Goal: Task Accomplishment & Management: Complete application form

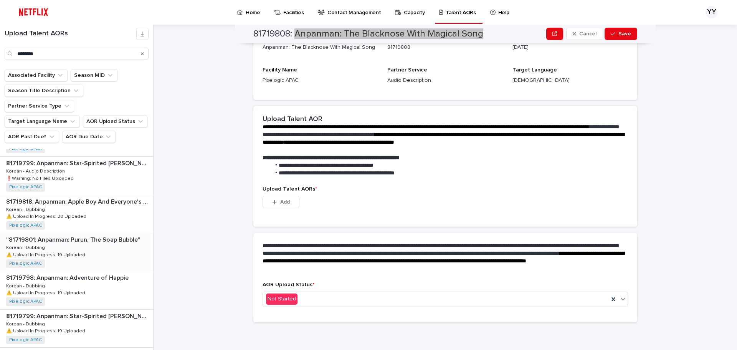
scroll to position [572, 0]
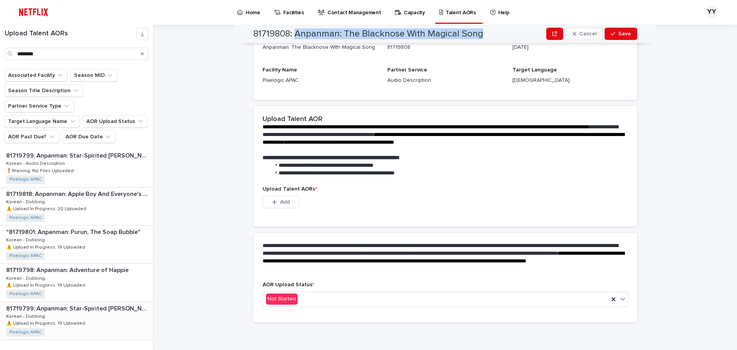
click at [75, 319] on p "⚠️ Upload In Progress: 19 Uploaded" at bounding box center [46, 322] width 81 height 7
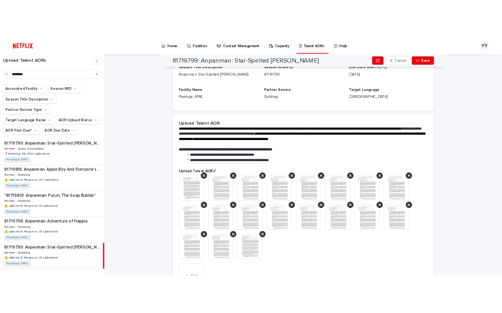
scroll to position [167, 0]
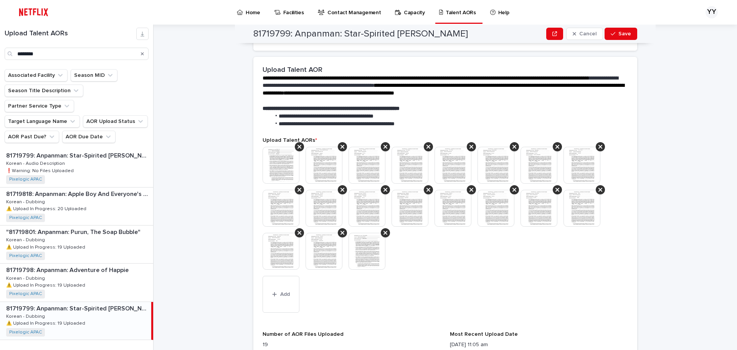
click at [283, 165] on img at bounding box center [281, 165] width 37 height 37
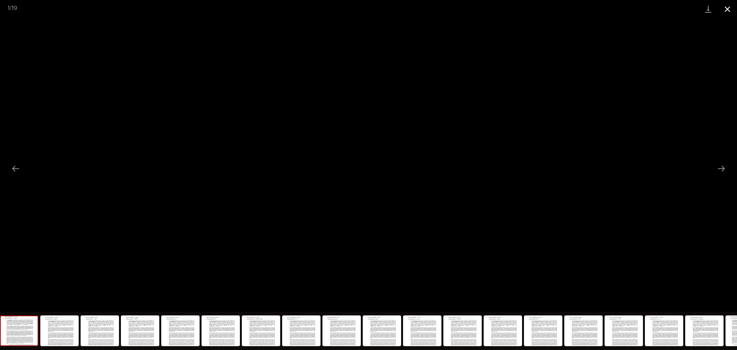
click at [728, 4] on button "Close gallery" at bounding box center [727, 9] width 19 height 18
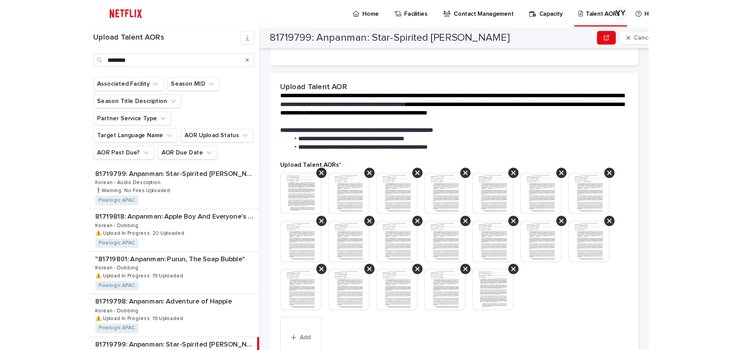
scroll to position [141, 0]
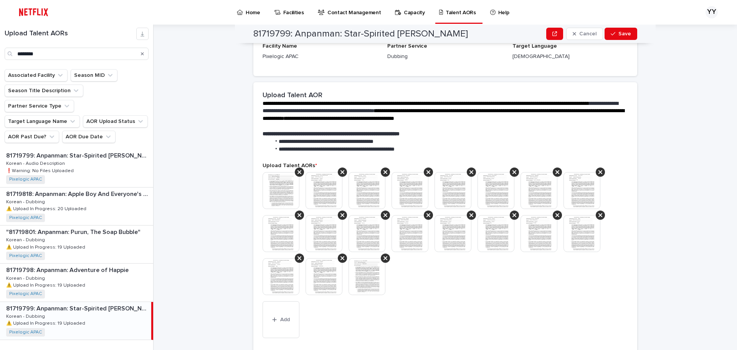
click at [226, 173] on div "**********" at bounding box center [450, 187] width 574 height 325
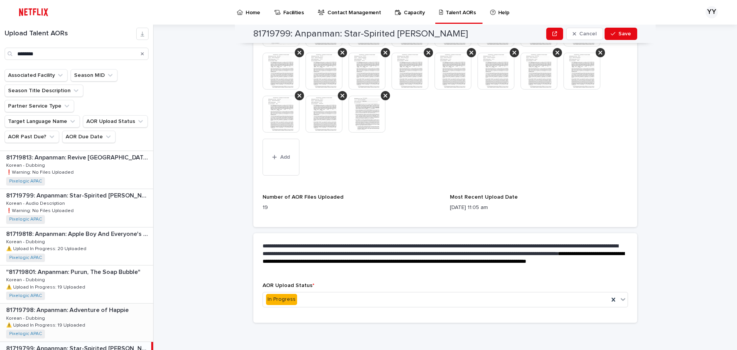
scroll to position [532, 0]
click at [99, 305] on p "81719798: Anpanman: Adventure of Happie" at bounding box center [68, 309] width 124 height 9
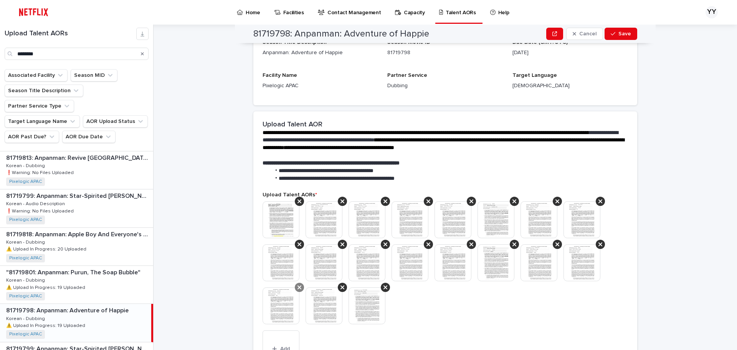
click at [298, 286] on icon at bounding box center [300, 287] width 4 height 4
click at [298, 285] on icon at bounding box center [300, 287] width 4 height 6
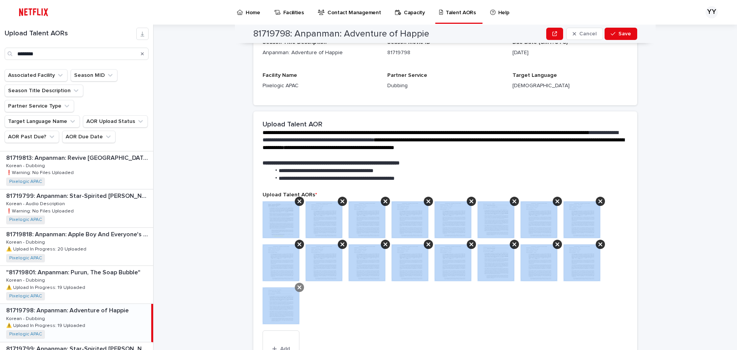
click at [298, 286] on icon at bounding box center [300, 287] width 4 height 6
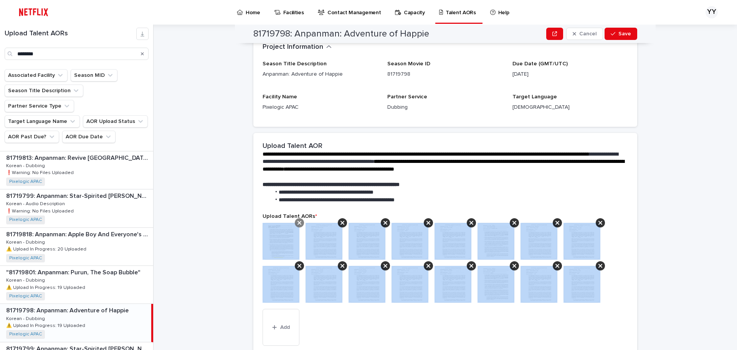
click at [298, 222] on icon at bounding box center [300, 223] width 4 height 6
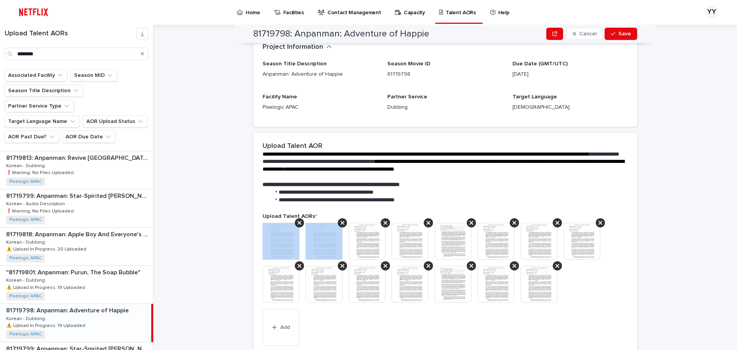
click at [298, 222] on icon at bounding box center [300, 223] width 4 height 6
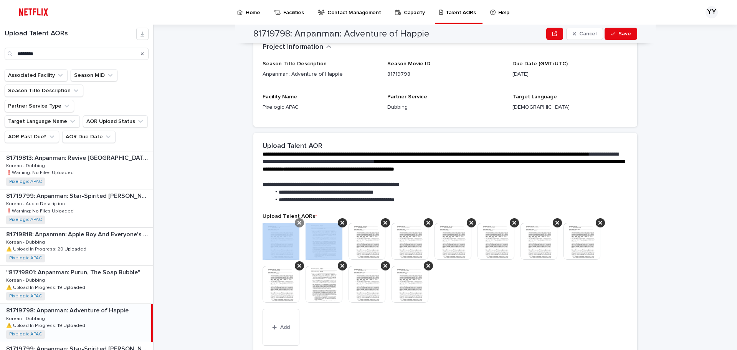
click at [298, 222] on icon at bounding box center [300, 223] width 4 height 4
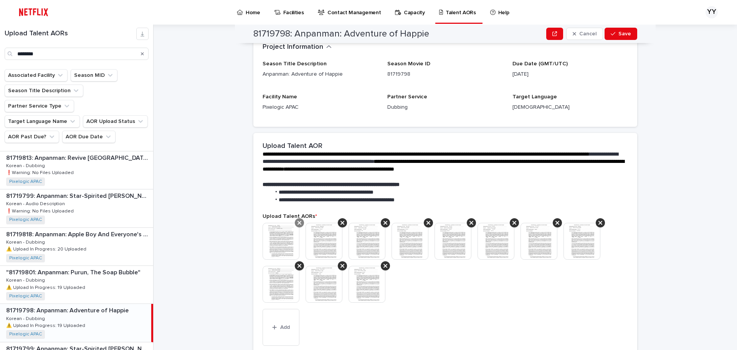
click at [299, 222] on div at bounding box center [299, 222] width 9 height 9
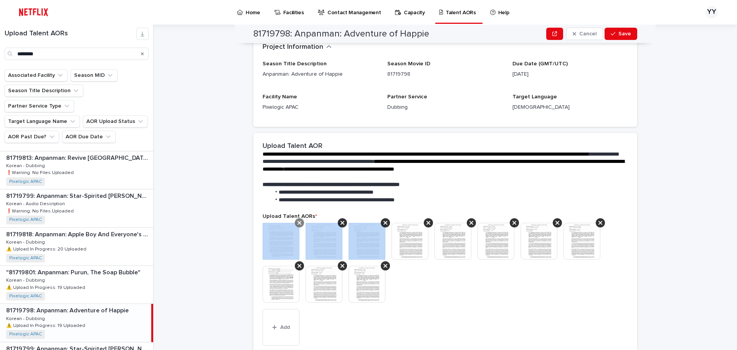
click at [338, 222] on div at bounding box center [342, 222] width 9 height 9
click at [299, 222] on div at bounding box center [299, 222] width 9 height 9
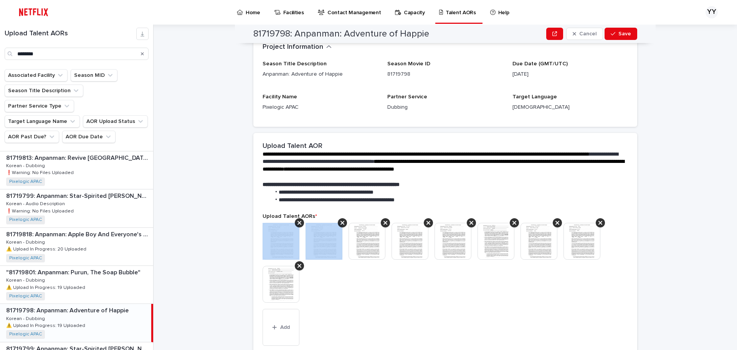
click at [299, 222] on div at bounding box center [299, 222] width 9 height 9
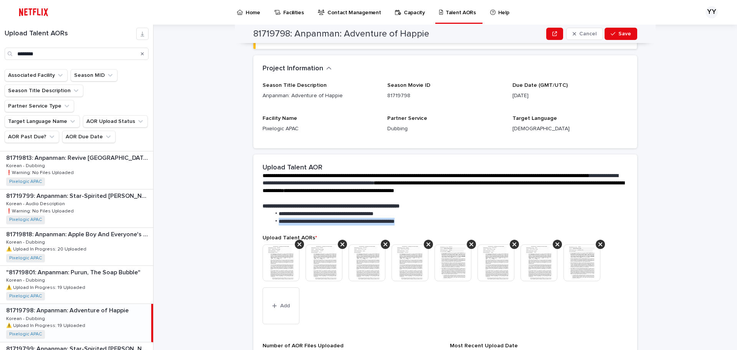
click at [299, 222] on span "**********" at bounding box center [337, 220] width 116 height 5
click at [298, 245] on icon at bounding box center [300, 244] width 4 height 6
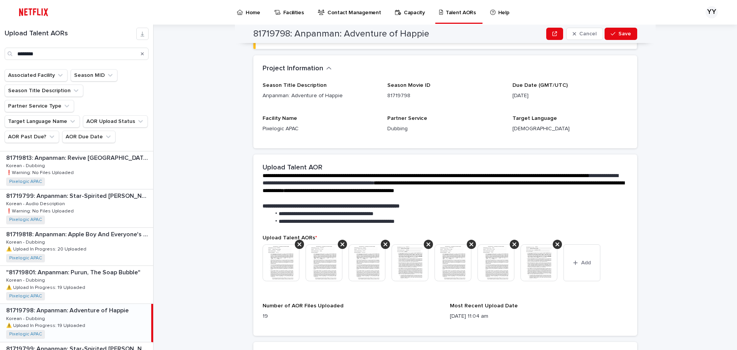
scroll to position [49, 0]
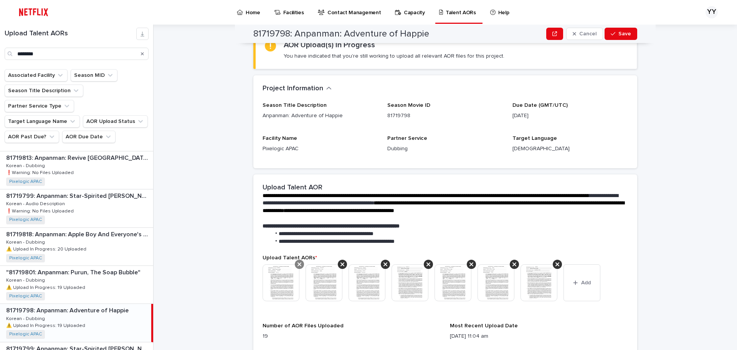
click at [298, 260] on div at bounding box center [299, 264] width 9 height 9
click at [298, 261] on icon at bounding box center [300, 264] width 4 height 6
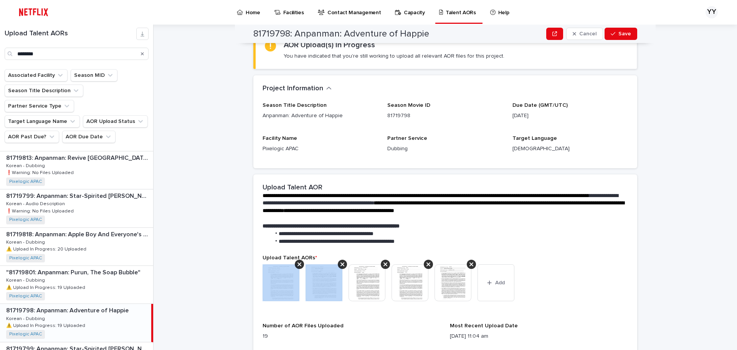
click at [298, 261] on icon at bounding box center [300, 264] width 4 height 6
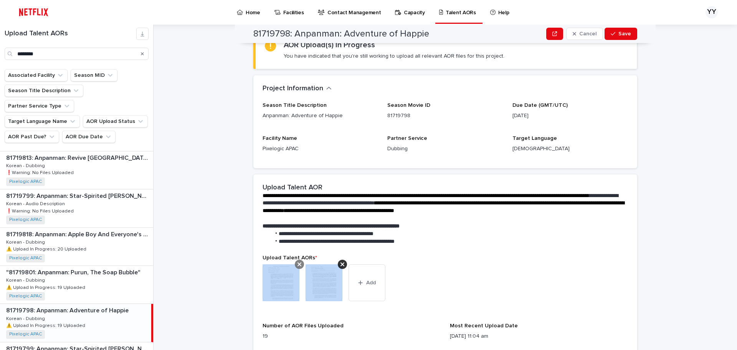
click at [298, 261] on icon at bounding box center [300, 264] width 4 height 6
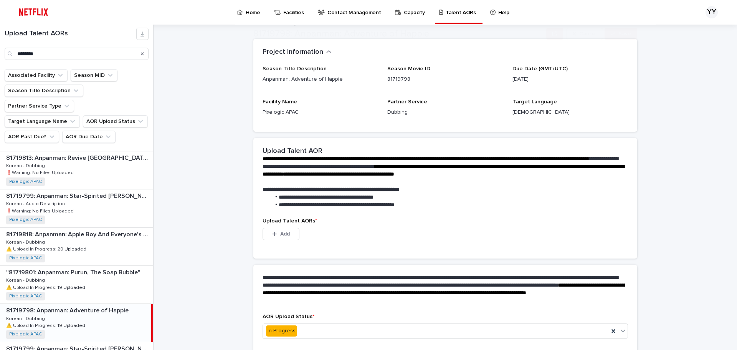
scroll to position [73, 0]
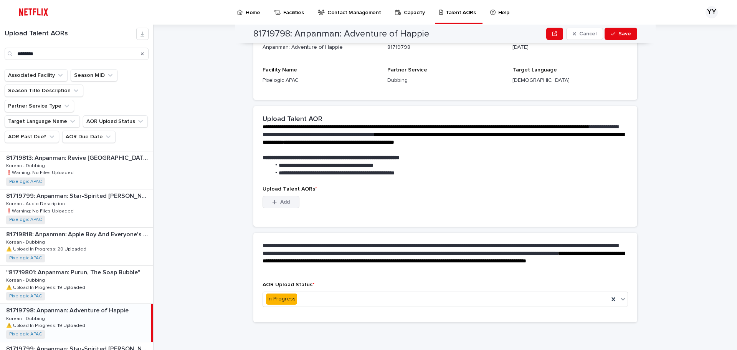
click at [274, 205] on button "Add" at bounding box center [281, 202] width 37 height 12
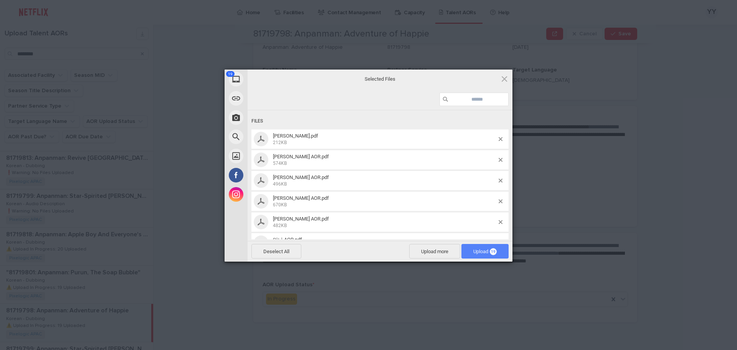
click at [474, 251] on span "Upload 19" at bounding box center [484, 251] width 23 height 6
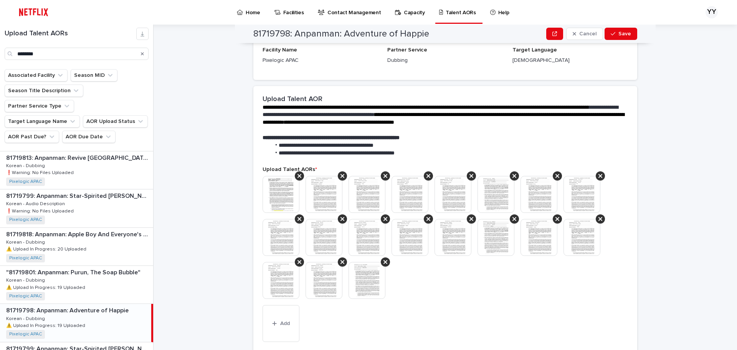
scroll to position [188, 0]
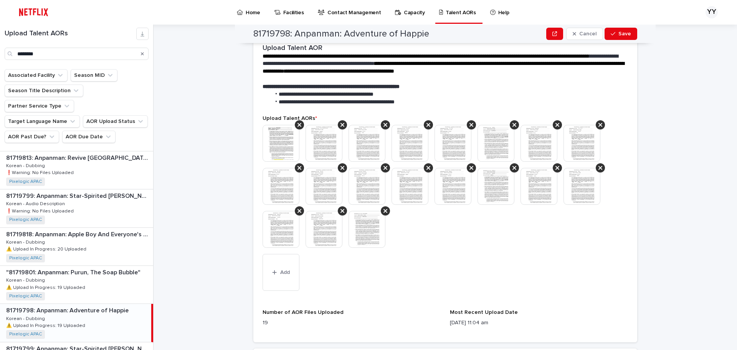
click at [484, 246] on div at bounding box center [445, 189] width 365 height 129
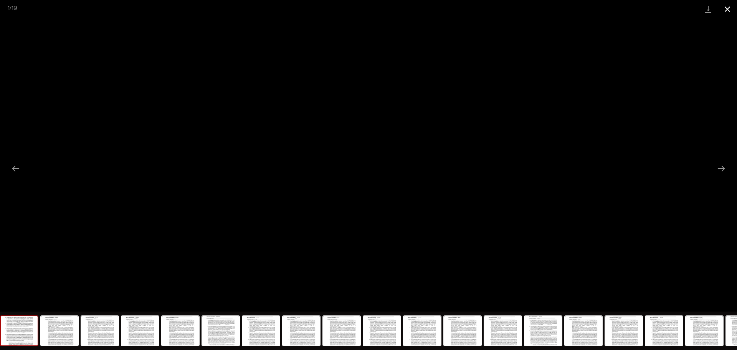
click at [722, 10] on button "Close gallery" at bounding box center [727, 9] width 19 height 18
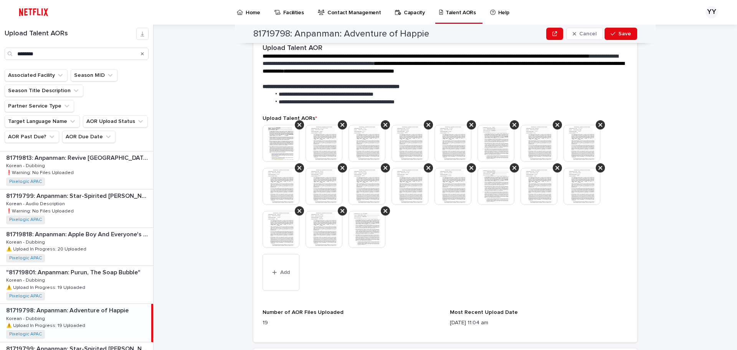
click at [594, 226] on div at bounding box center [445, 189] width 365 height 129
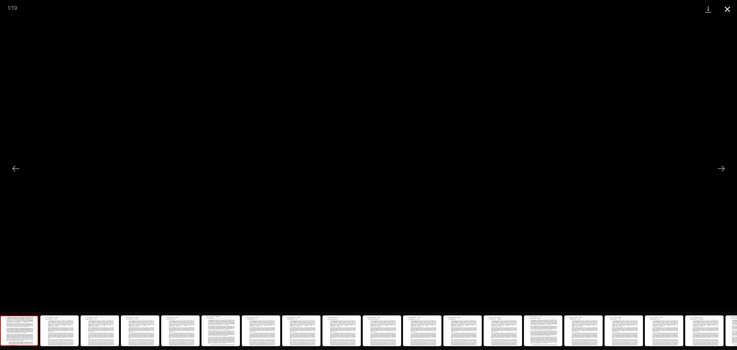
click at [729, 9] on button "Close gallery" at bounding box center [727, 9] width 19 height 18
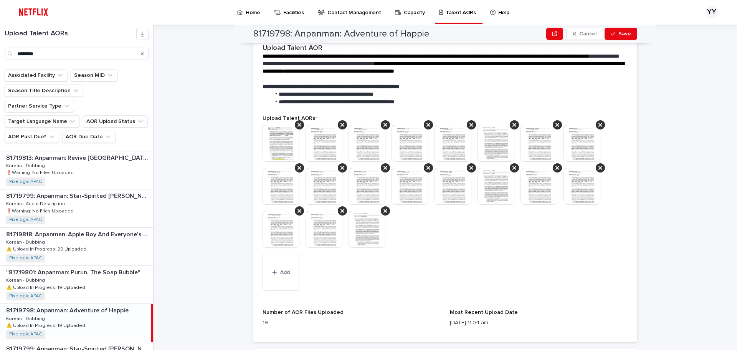
click at [664, 93] on div "**********" at bounding box center [450, 187] width 574 height 325
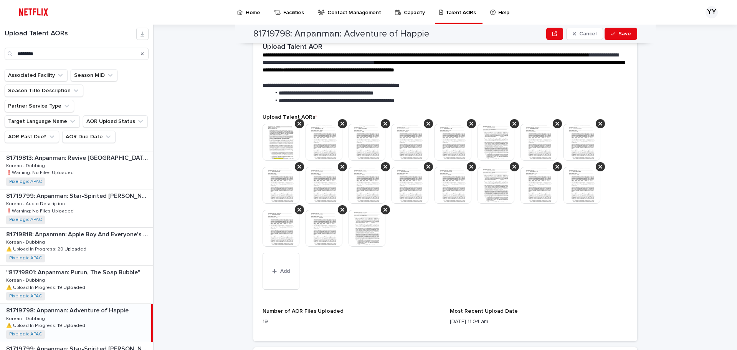
scroll to position [74, 0]
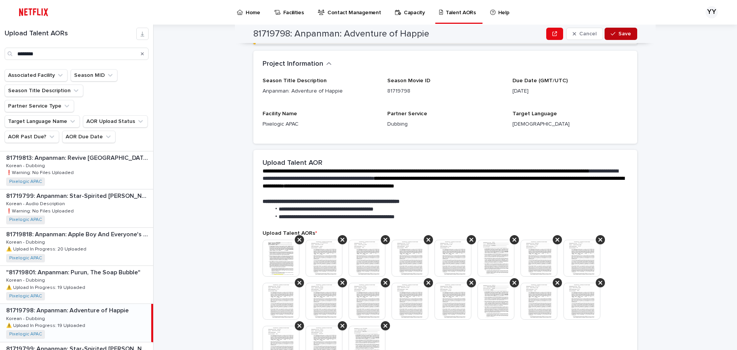
click at [623, 33] on span "Save" at bounding box center [624, 33] width 13 height 5
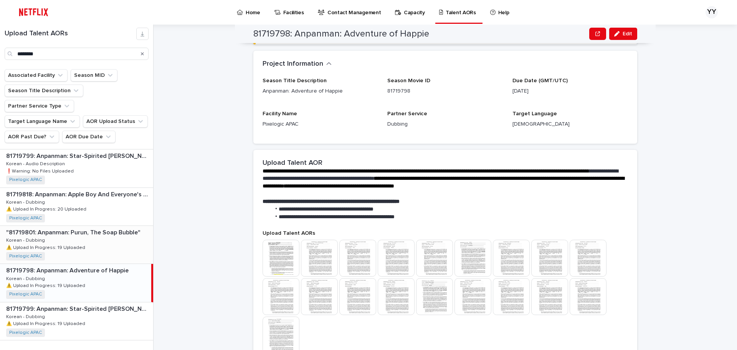
scroll to position [572, 0]
click at [100, 198] on div "81719818: Anpanman: Apple Boy And Everyone's Hope 81719818: Anpanman: Apple Boy…" at bounding box center [76, 206] width 153 height 38
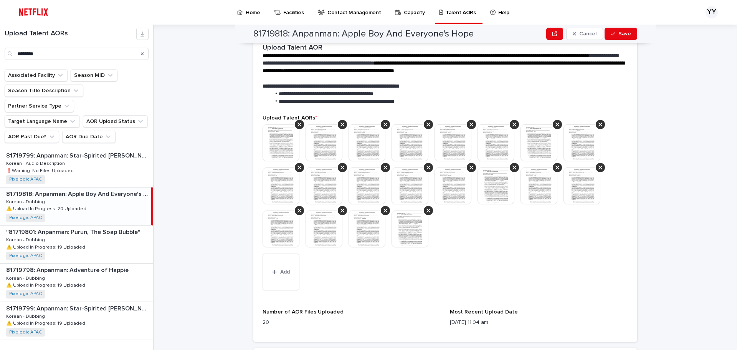
scroll to position [112, 0]
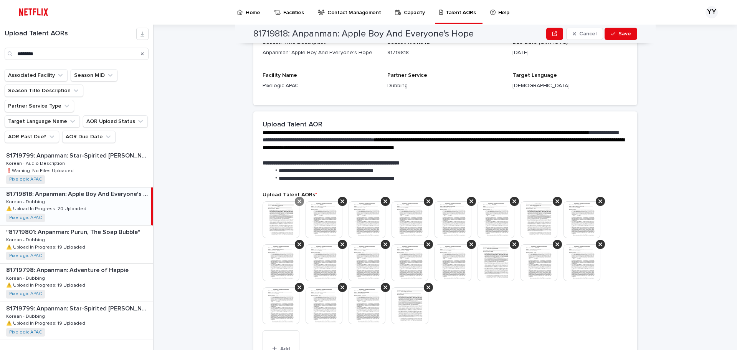
click at [300, 201] on div at bounding box center [299, 201] width 9 height 9
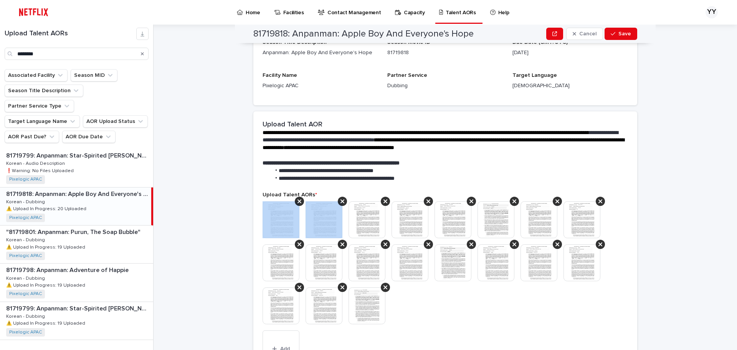
click at [300, 201] on div at bounding box center [299, 201] width 9 height 9
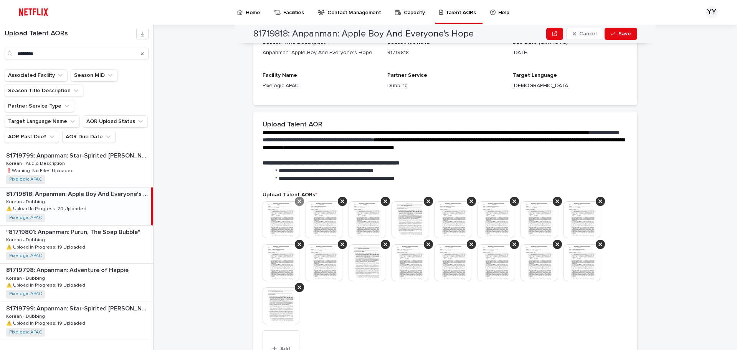
click at [300, 201] on div at bounding box center [299, 201] width 9 height 9
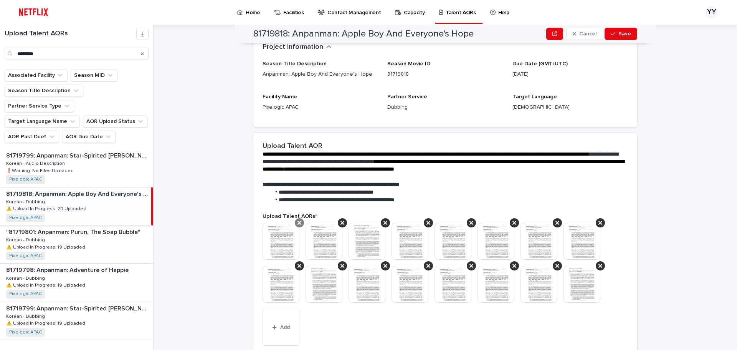
click at [301, 220] on div at bounding box center [299, 222] width 9 height 9
click at [301, 223] on div at bounding box center [299, 222] width 9 height 9
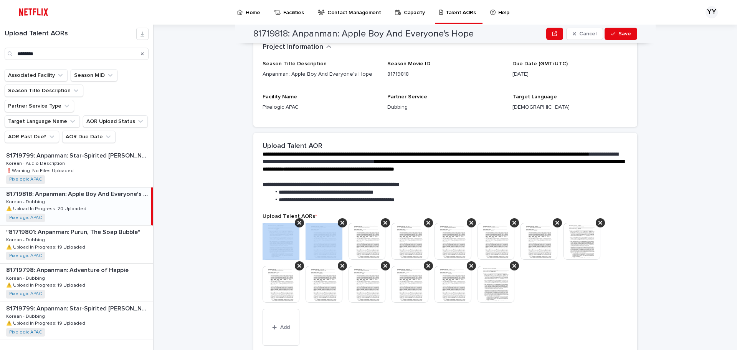
click at [301, 223] on div at bounding box center [299, 222] width 9 height 9
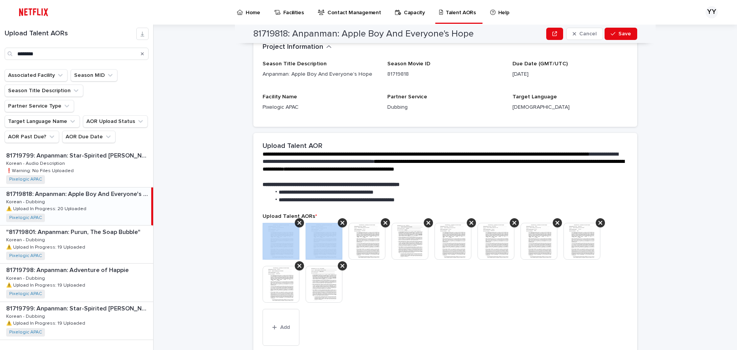
click at [301, 223] on div at bounding box center [299, 222] width 9 height 9
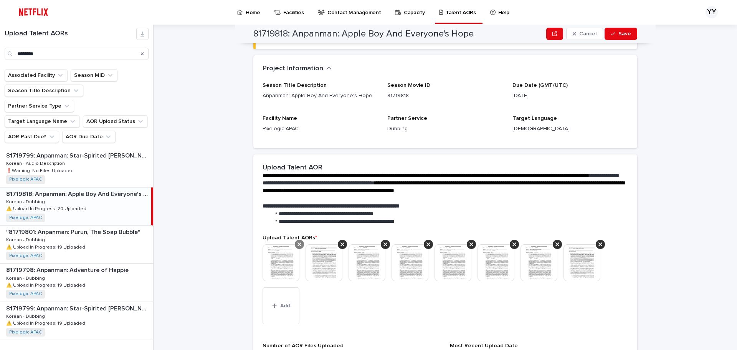
click at [299, 241] on div at bounding box center [299, 244] width 9 height 9
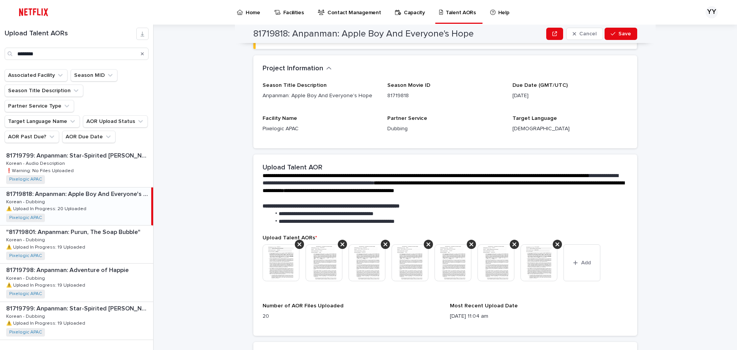
scroll to position [49, 0]
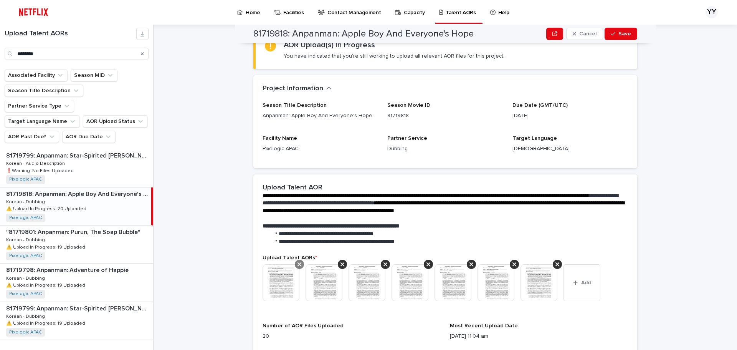
click at [298, 264] on icon at bounding box center [300, 264] width 4 height 4
click at [298, 266] on icon at bounding box center [300, 264] width 4 height 6
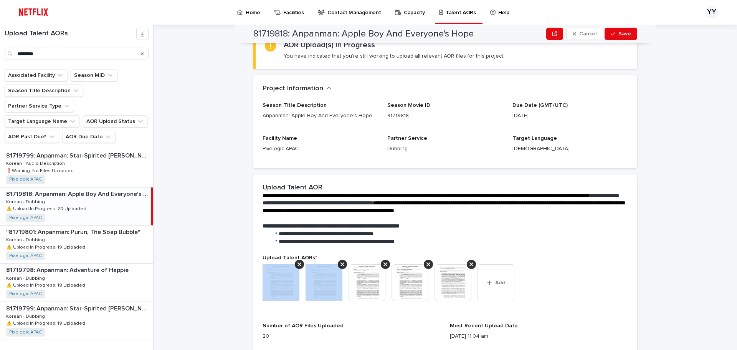
click at [298, 266] on icon at bounding box center [300, 264] width 4 height 6
click at [296, 268] on div at bounding box center [299, 264] width 9 height 9
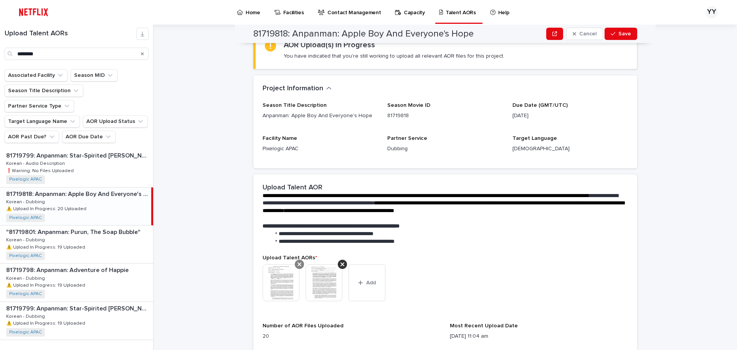
click at [299, 265] on div at bounding box center [299, 264] width 9 height 9
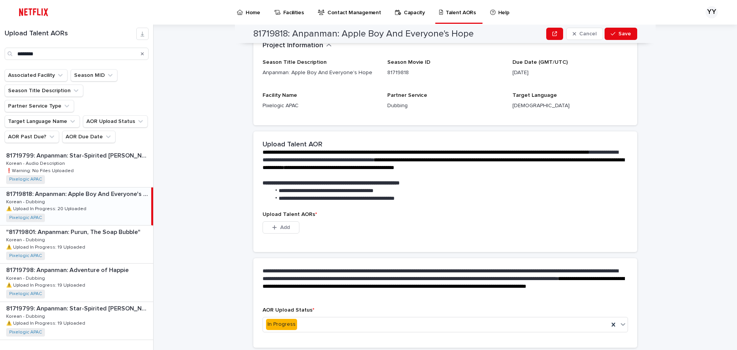
scroll to position [0, 0]
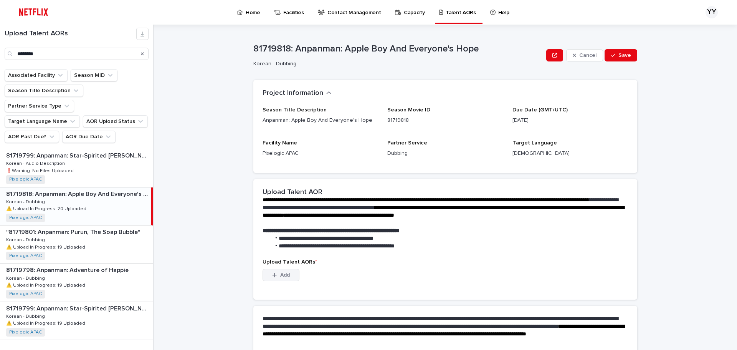
click at [294, 272] on button "Add" at bounding box center [281, 275] width 37 height 12
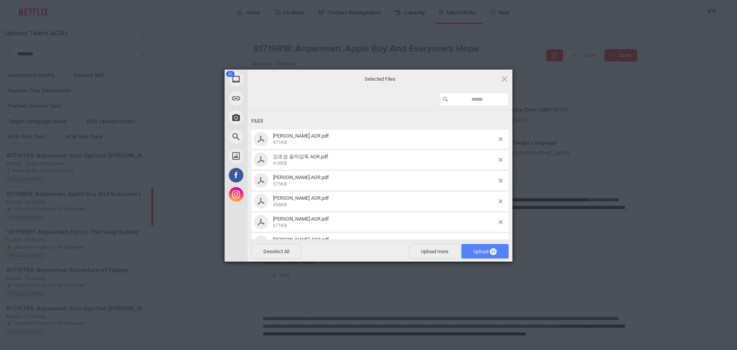
click at [481, 255] on span "Upload 20" at bounding box center [484, 251] width 47 height 15
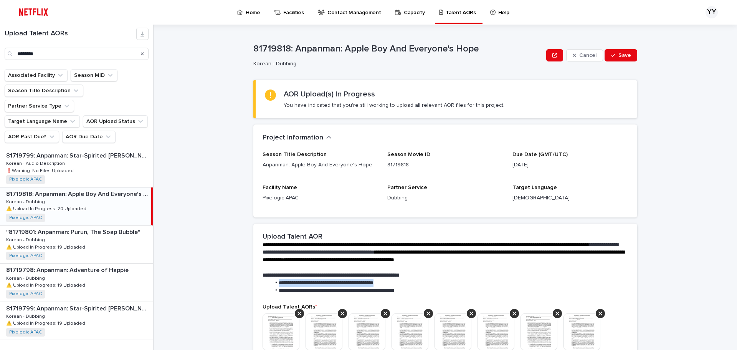
click at [473, 279] on div "**********" at bounding box center [444, 267] width 362 height 53
click at [626, 56] on span "Save" at bounding box center [624, 55] width 13 height 5
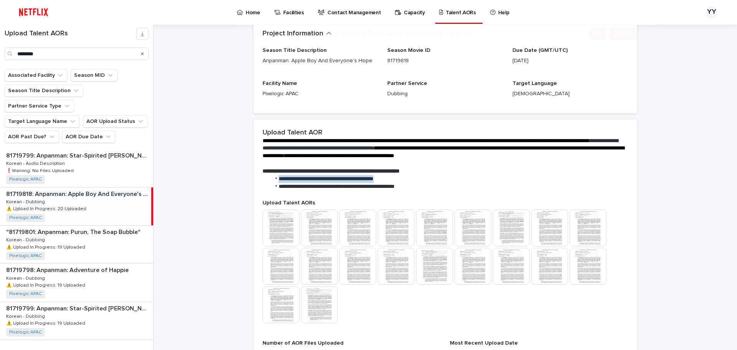
scroll to position [115, 0]
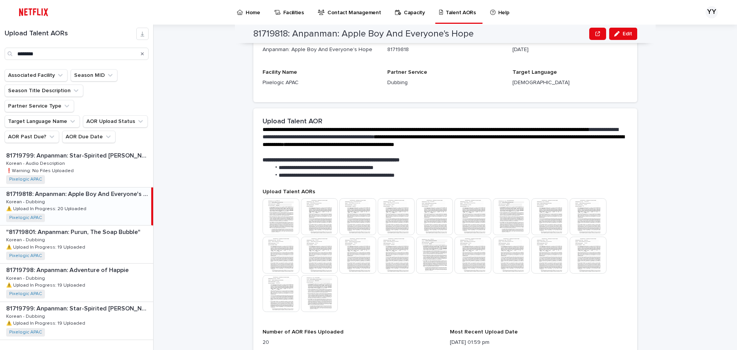
click at [526, 153] on p at bounding box center [444, 153] width 362 height 8
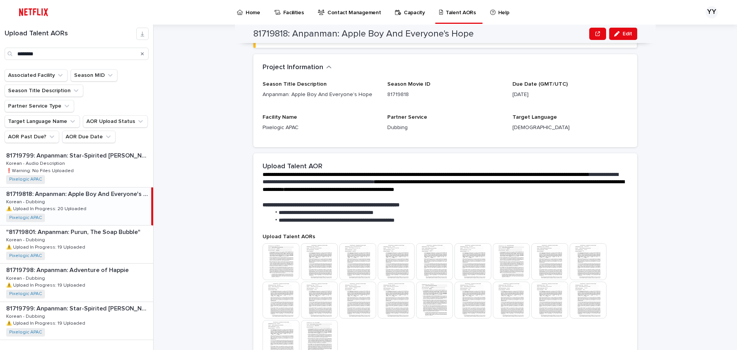
scroll to position [0, 0]
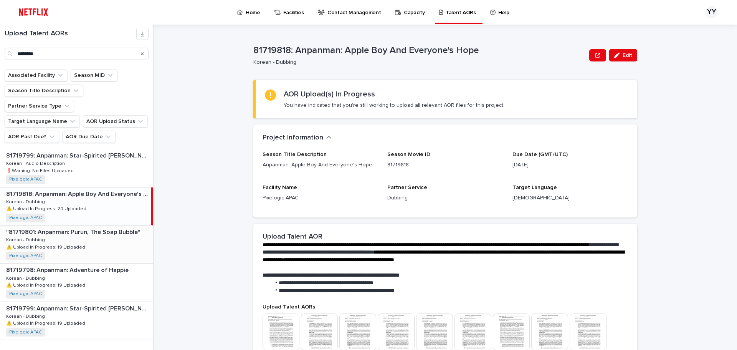
drag, startPoint x: 78, startPoint y: 235, endPoint x: 86, endPoint y: 236, distance: 8.5
click at [78, 235] on div ""81719801: Anpanman: Purun, The Soap Bubble" "81719801: Anpanman: Purun, The So…" at bounding box center [76, 244] width 153 height 38
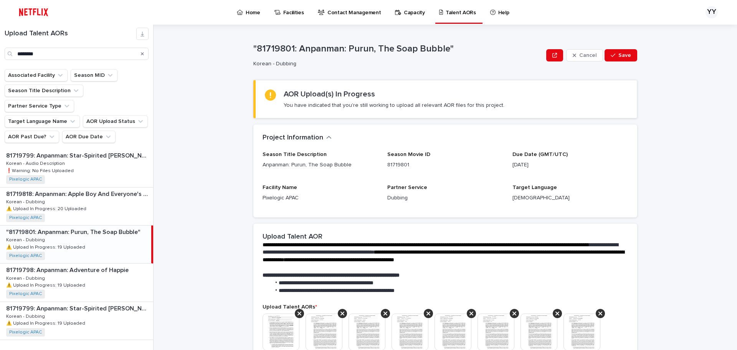
scroll to position [154, 0]
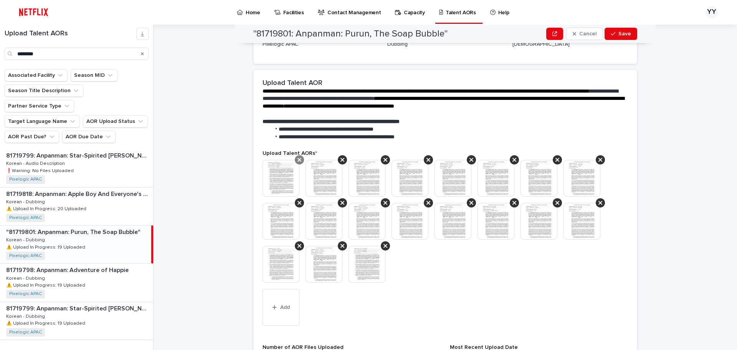
click at [298, 160] on icon at bounding box center [300, 160] width 4 height 6
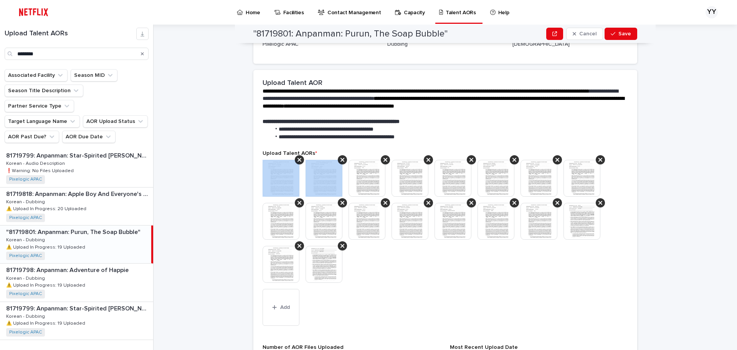
click at [298, 160] on icon at bounding box center [300, 160] width 4 height 6
click at [340, 160] on icon at bounding box center [342, 160] width 4 height 6
click at [298, 160] on icon at bounding box center [300, 160] width 4 height 6
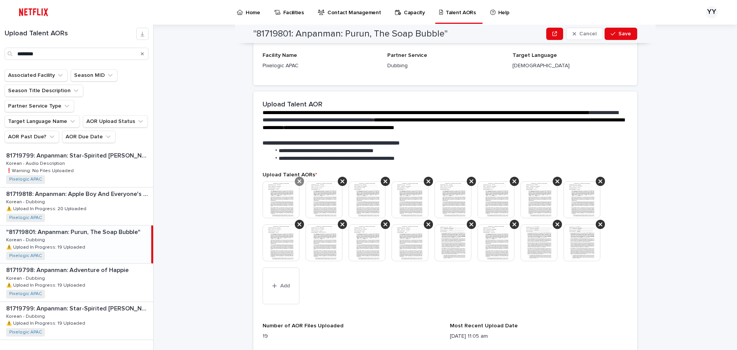
click at [298, 182] on icon at bounding box center [300, 181] width 4 height 4
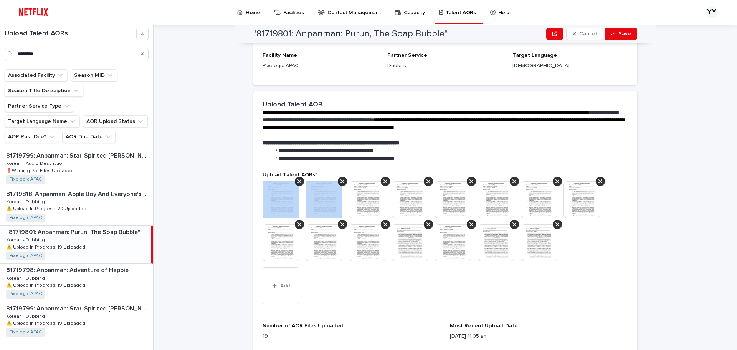
click at [298, 182] on icon at bounding box center [300, 181] width 4 height 4
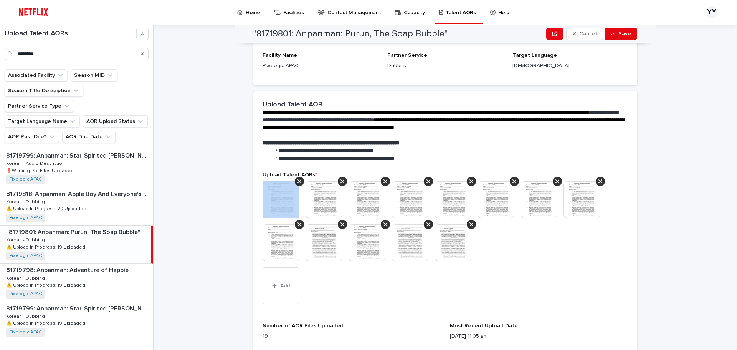
click at [298, 182] on icon at bounding box center [300, 181] width 4 height 4
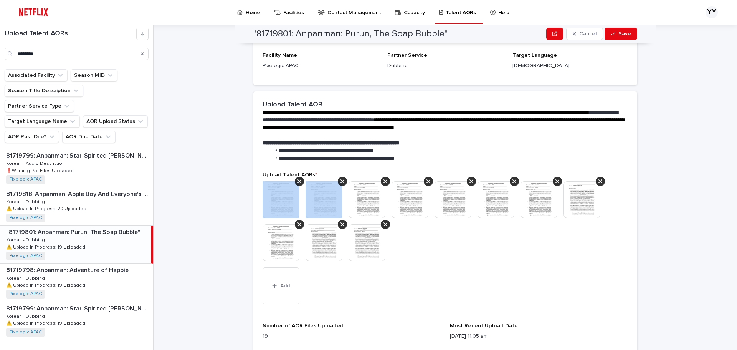
click at [298, 182] on icon at bounding box center [300, 181] width 4 height 4
click at [298, 181] on icon at bounding box center [300, 181] width 4 height 6
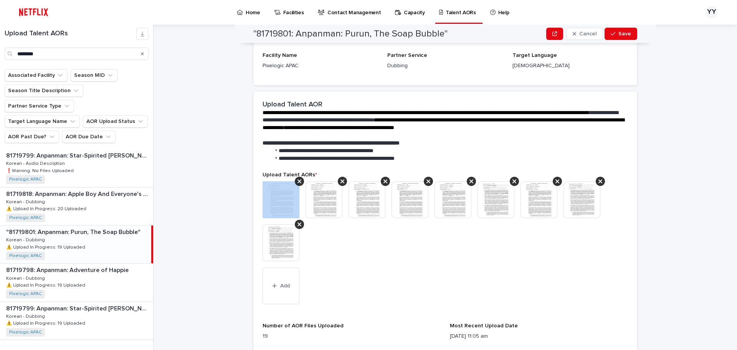
click at [298, 181] on icon at bounding box center [300, 181] width 4 height 6
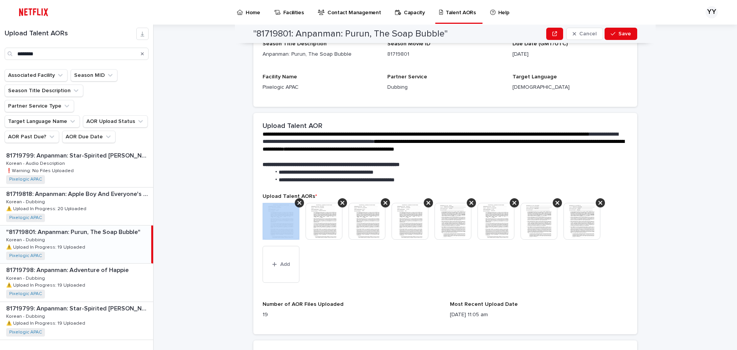
click at [297, 181] on span "**********" at bounding box center [337, 179] width 116 height 5
click at [298, 200] on icon at bounding box center [300, 203] width 4 height 6
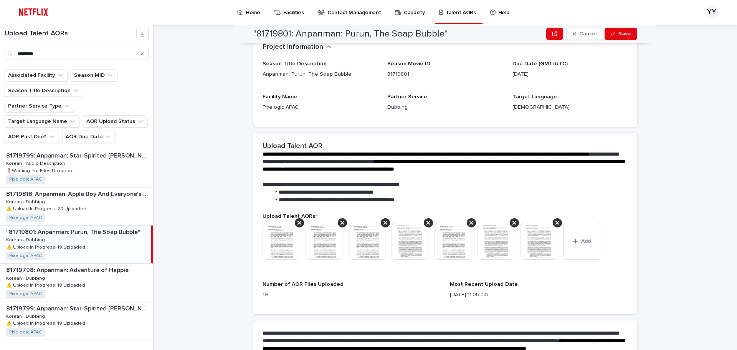
click at [301, 220] on div "Upload Talent AORs * This file cannot be opened Download File Add" at bounding box center [445, 242] width 365 height 59
click at [300, 223] on div at bounding box center [299, 222] width 9 height 9
click at [299, 226] on div at bounding box center [299, 222] width 9 height 9
click at [338, 226] on div at bounding box center [342, 222] width 9 height 9
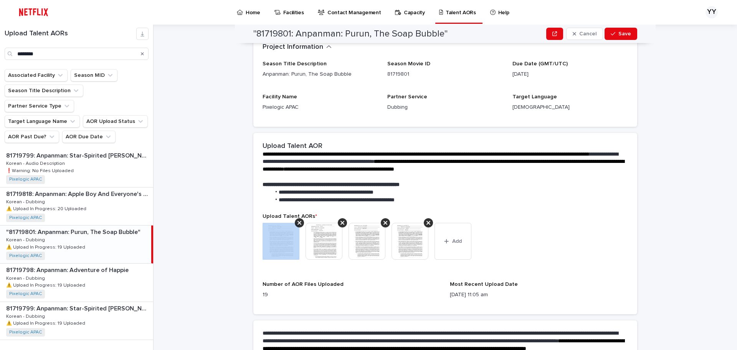
click at [299, 226] on div at bounding box center [299, 222] width 9 height 9
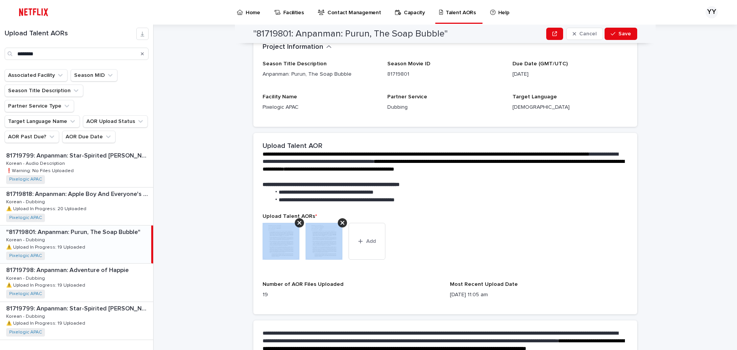
click at [299, 226] on div at bounding box center [299, 222] width 9 height 9
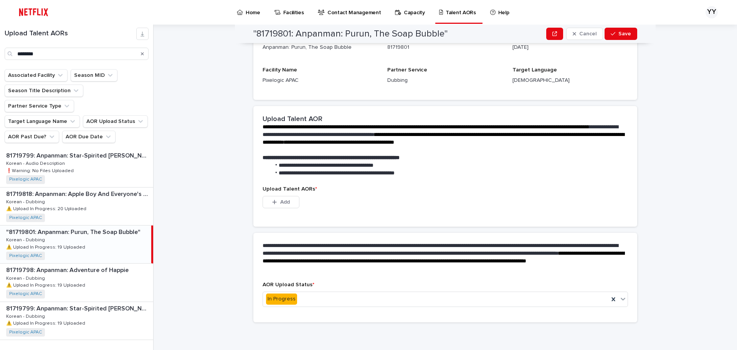
scroll to position [38, 0]
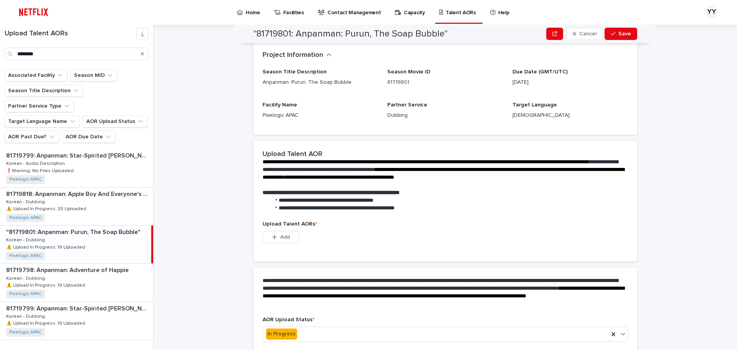
click at [291, 243] on div "Add" at bounding box center [281, 238] width 37 height 15
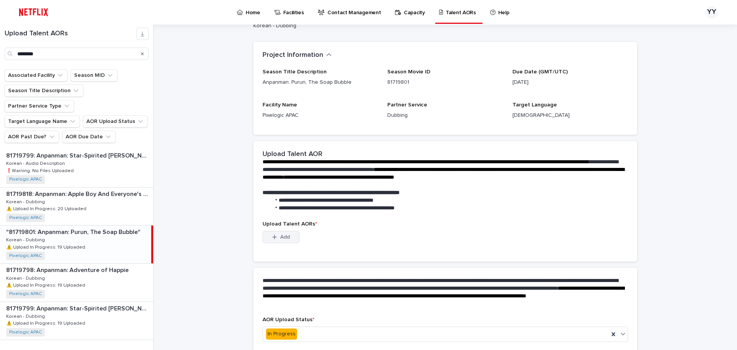
click at [291, 241] on button "Add" at bounding box center [281, 237] width 37 height 12
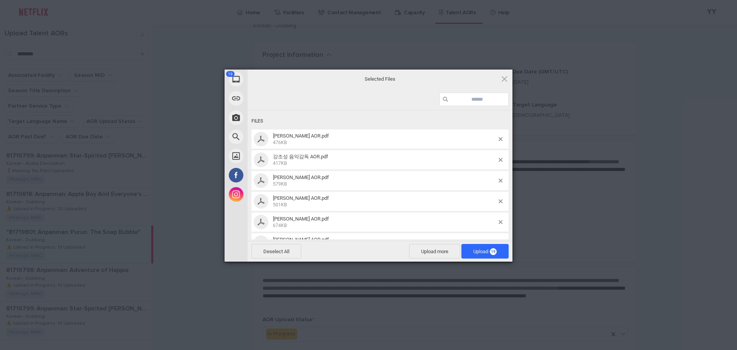
click at [493, 241] on div "Deselect All Upload more Upload 19" at bounding box center [380, 251] width 265 height 21
click at [493, 245] on span "Upload 19" at bounding box center [484, 251] width 47 height 15
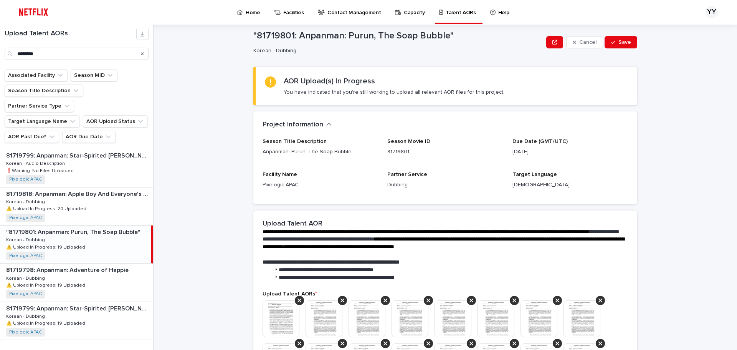
scroll to position [0, 0]
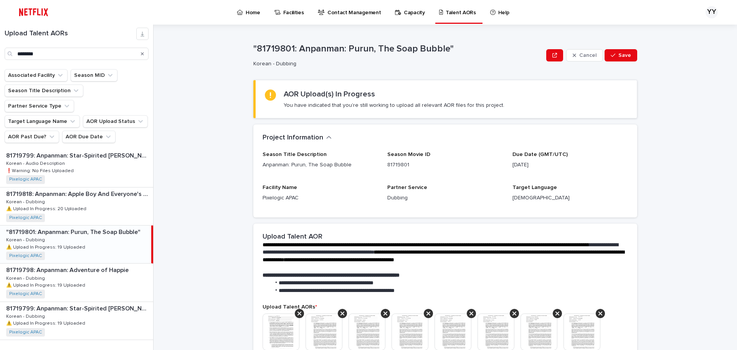
click at [619, 61] on div "Cancel Save" at bounding box center [591, 55] width 91 height 31
click at [620, 60] on button "Save" at bounding box center [621, 55] width 33 height 12
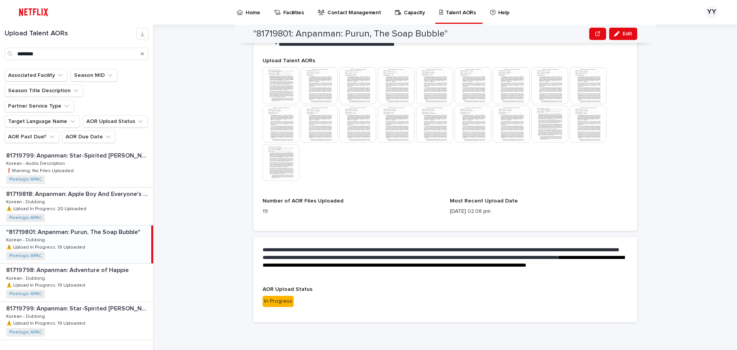
scroll to position [246, 0]
click at [119, 303] on p "81719799: Anpanman: Star-Spirited [PERSON_NAME]" at bounding box center [78, 307] width 145 height 9
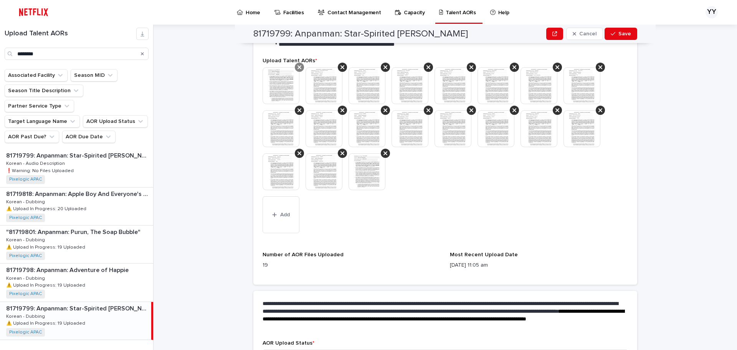
click at [298, 67] on icon at bounding box center [300, 67] width 4 height 6
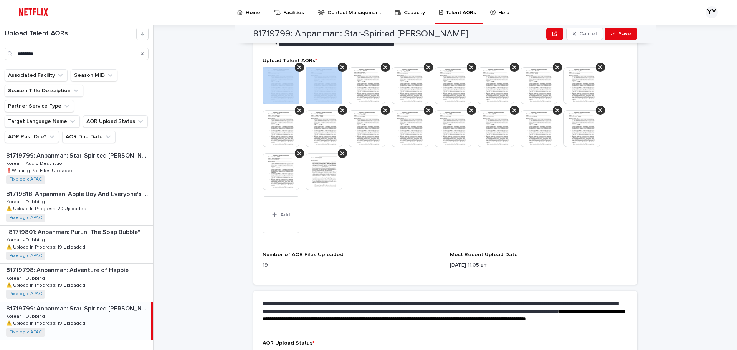
click at [298, 67] on icon at bounding box center [300, 67] width 4 height 6
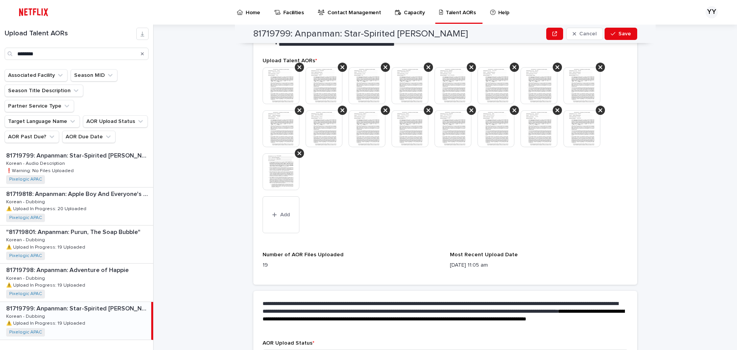
click at [298, 67] on icon at bounding box center [300, 67] width 4 height 6
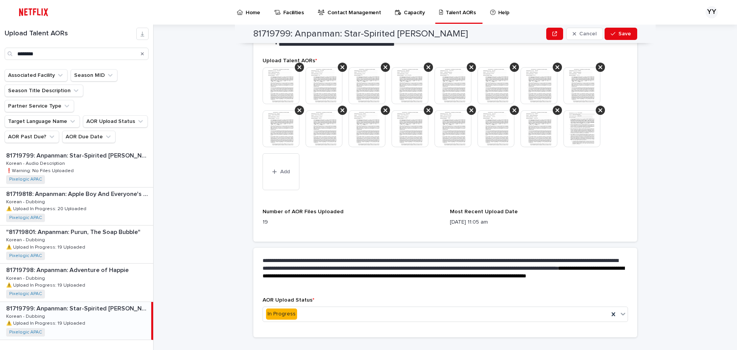
scroll to position [225, 0]
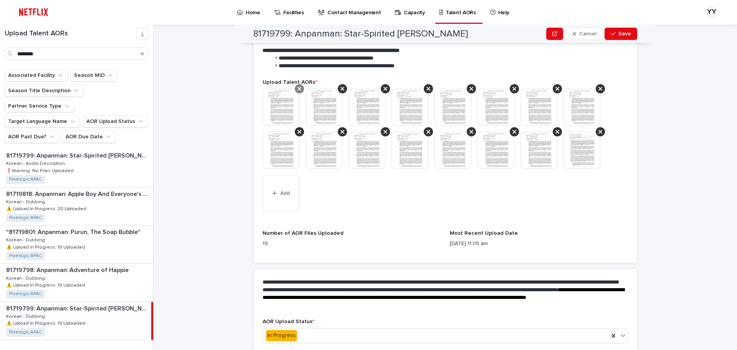
click at [299, 85] on div at bounding box center [299, 88] width 9 height 9
click at [299, 89] on div at bounding box center [299, 88] width 9 height 9
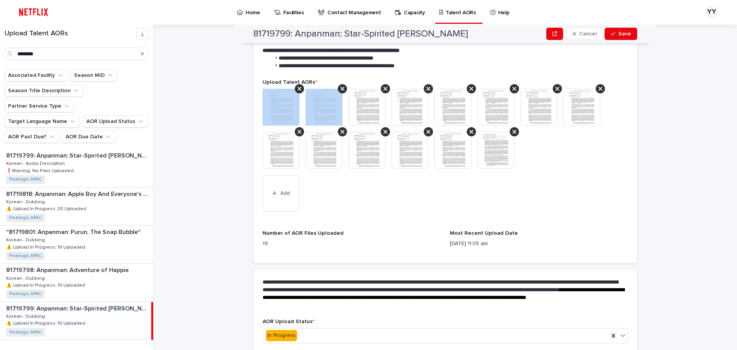
click at [299, 89] on div at bounding box center [299, 88] width 9 height 9
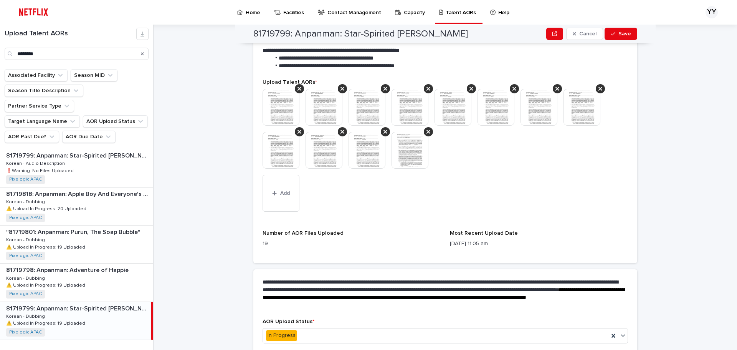
click at [299, 89] on div at bounding box center [299, 88] width 9 height 9
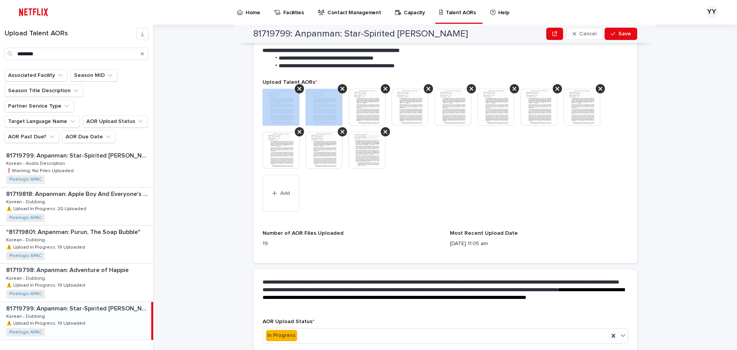
click at [299, 89] on div at bounding box center [299, 88] width 9 height 9
click at [300, 89] on div at bounding box center [299, 88] width 9 height 9
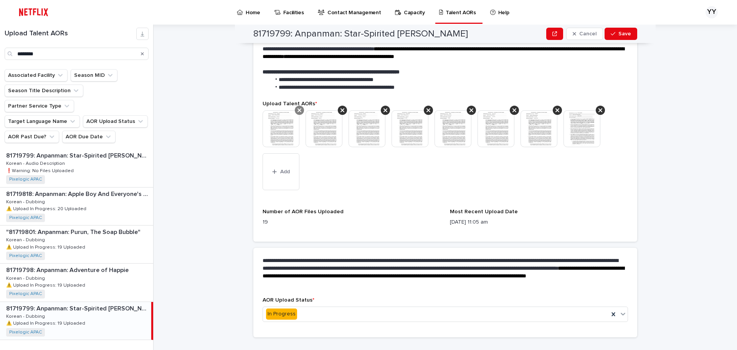
click at [299, 107] on div at bounding box center [299, 110] width 9 height 9
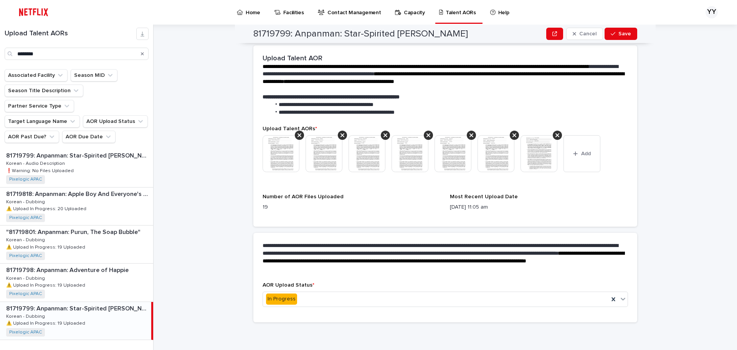
scroll to position [178, 0]
click at [299, 132] on div at bounding box center [299, 135] width 9 height 9
click at [300, 140] on div at bounding box center [284, 153] width 43 height 37
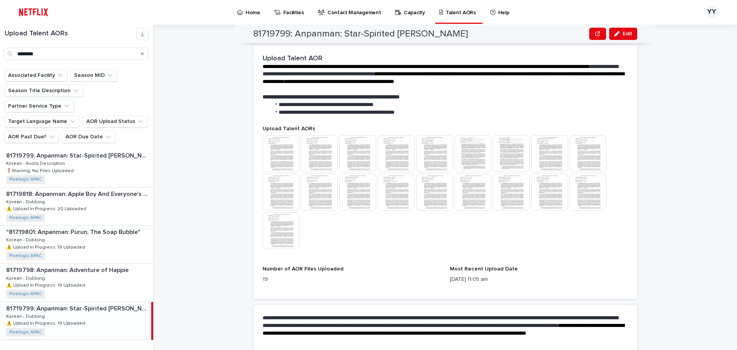
scroll to position [212, 0]
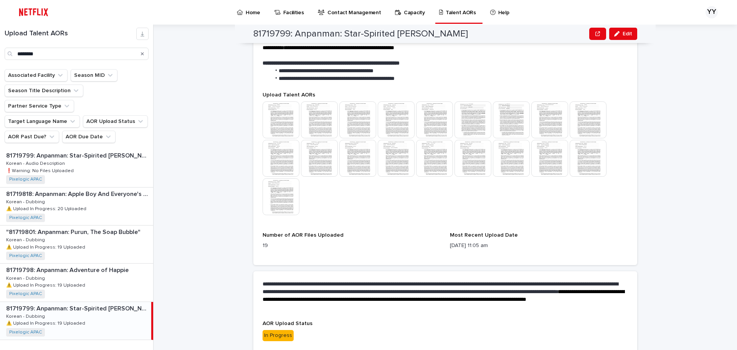
click at [106, 303] on p "81719799: Anpanman: Star-Spirited [PERSON_NAME]" at bounding box center [78, 307] width 144 height 9
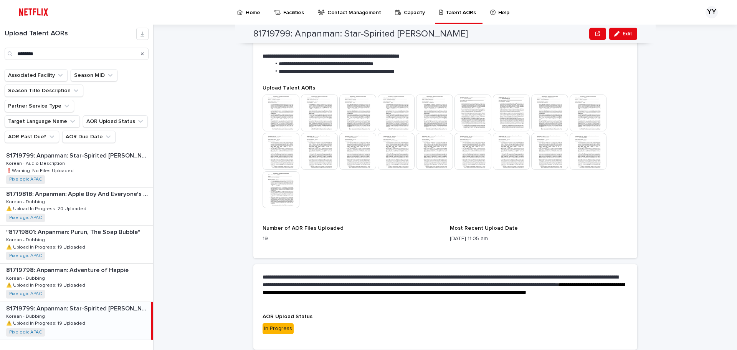
scroll to position [246, 0]
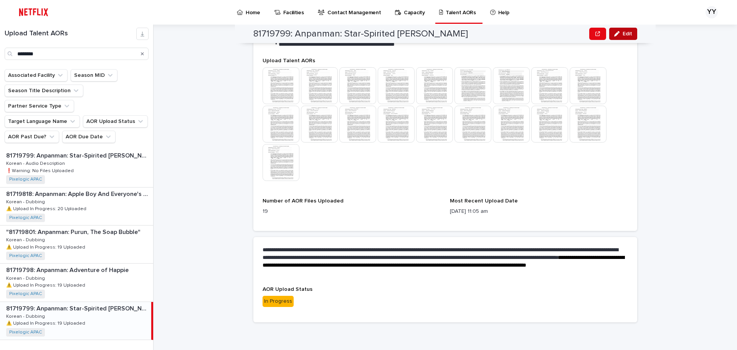
click at [629, 33] on span "Edit" at bounding box center [628, 33] width 10 height 5
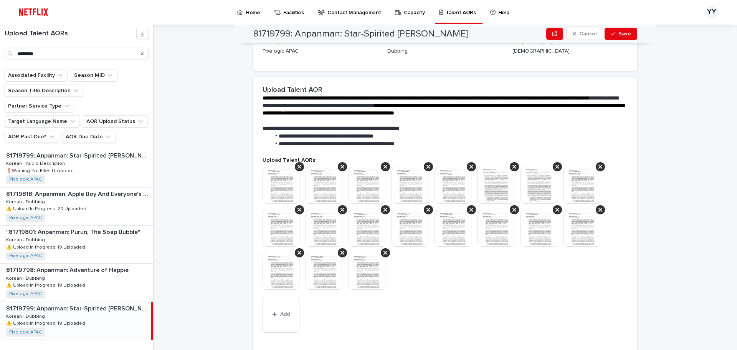
scroll to position [160, 0]
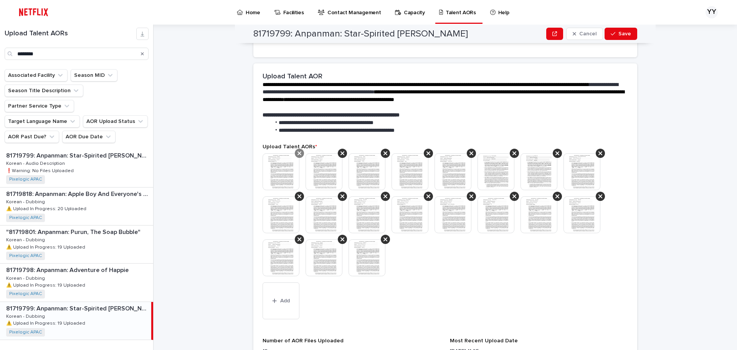
click at [298, 155] on icon at bounding box center [300, 153] width 4 height 6
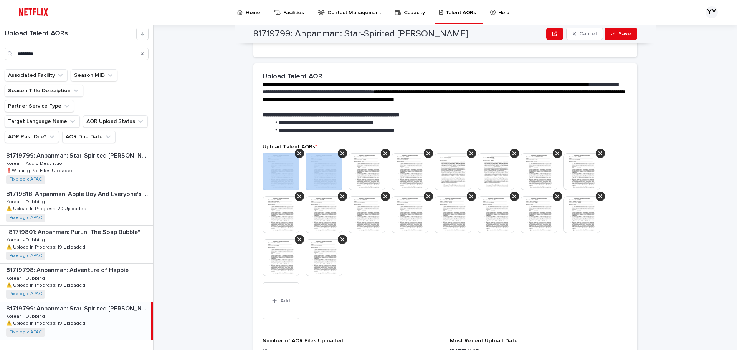
click at [298, 155] on icon at bounding box center [300, 153] width 4 height 6
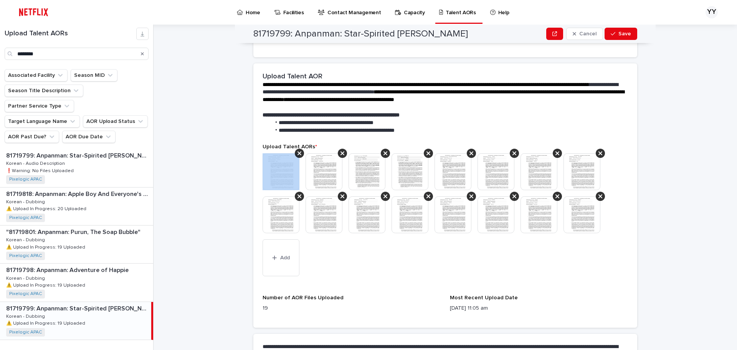
scroll to position [139, 0]
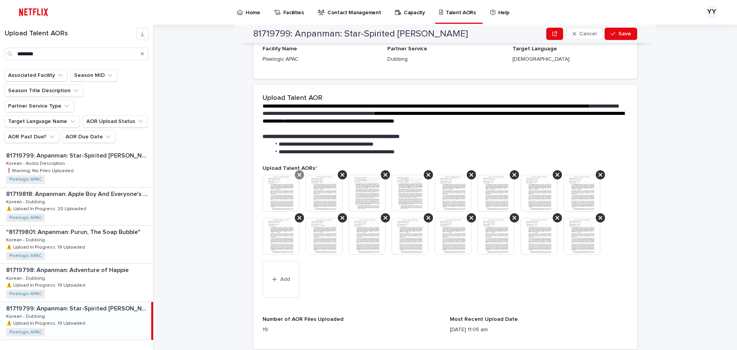
click at [298, 178] on div at bounding box center [299, 174] width 9 height 9
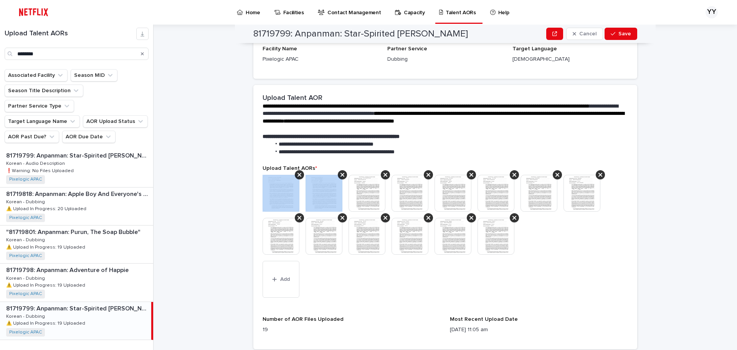
click at [298, 178] on div at bounding box center [299, 174] width 9 height 9
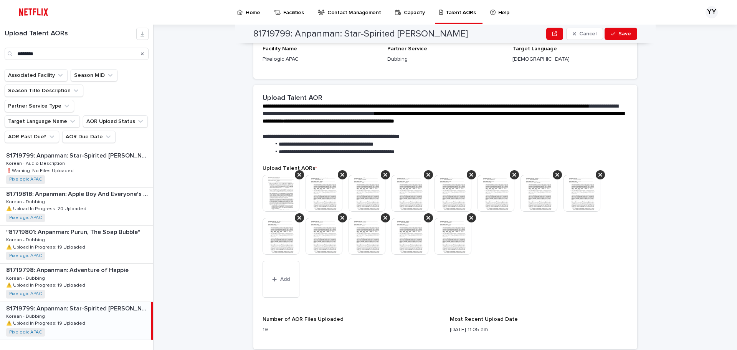
click at [298, 178] on div at bounding box center [299, 174] width 9 height 9
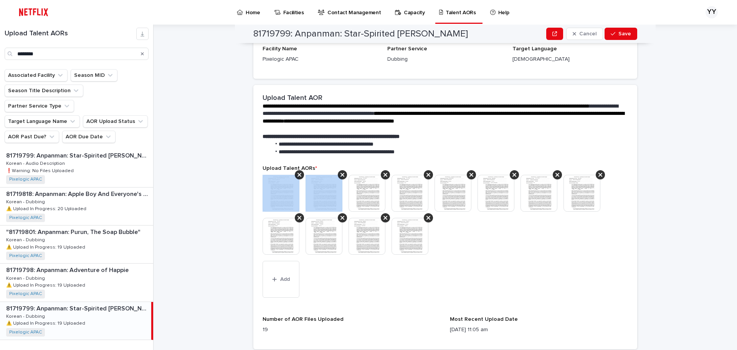
click at [298, 178] on div at bounding box center [299, 174] width 9 height 9
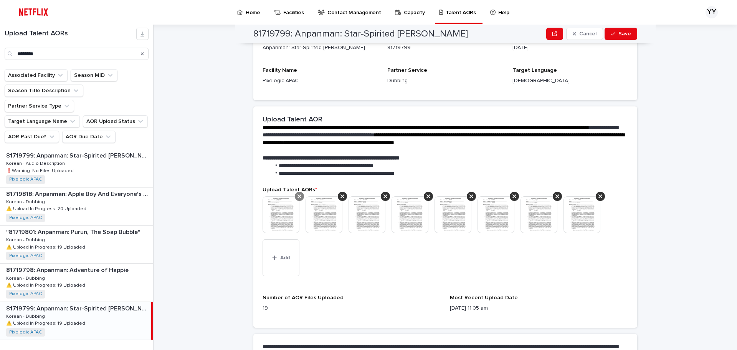
click at [298, 196] on icon at bounding box center [300, 196] width 4 height 6
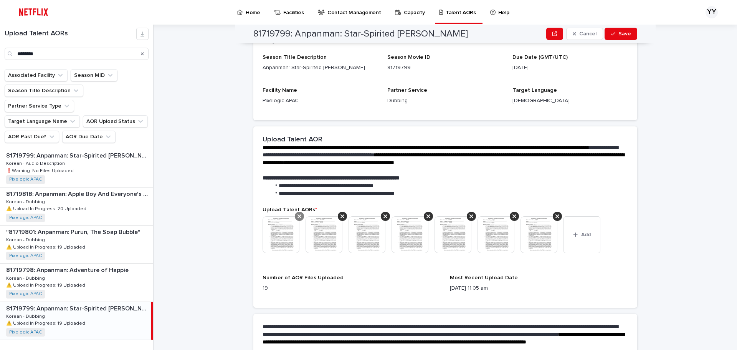
click at [298, 216] on icon at bounding box center [300, 216] width 4 height 4
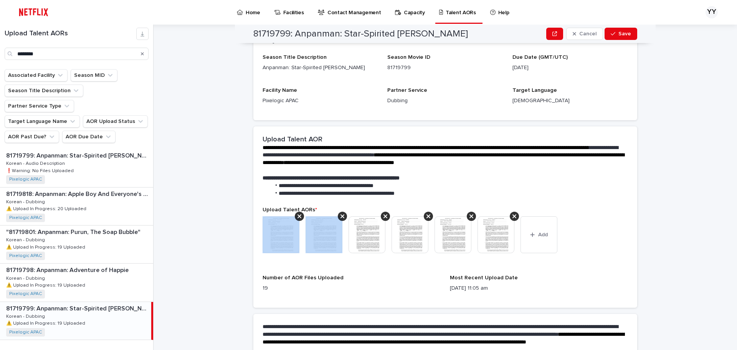
click at [298, 216] on icon at bounding box center [300, 216] width 4 height 4
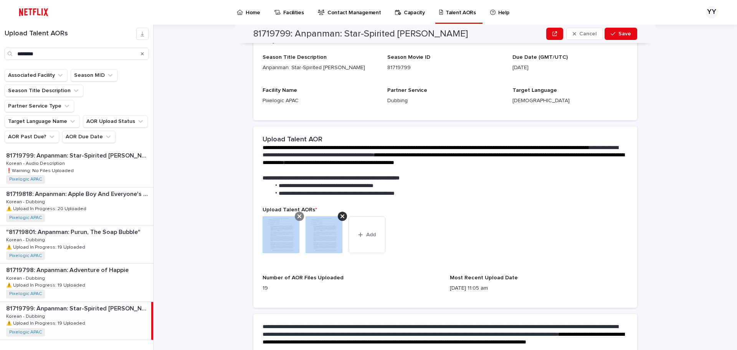
click at [298, 216] on icon at bounding box center [300, 216] width 4 height 4
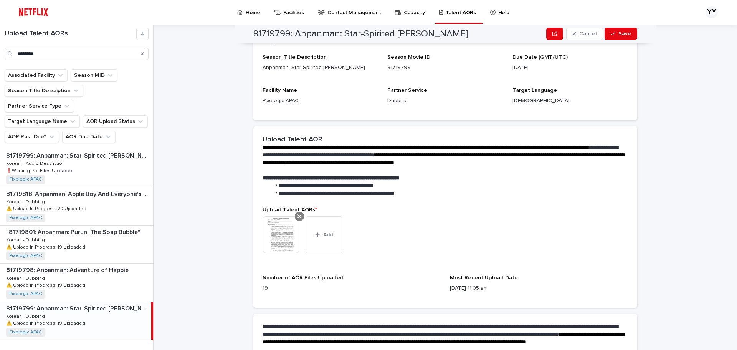
click at [298, 216] on icon at bounding box center [300, 216] width 4 height 6
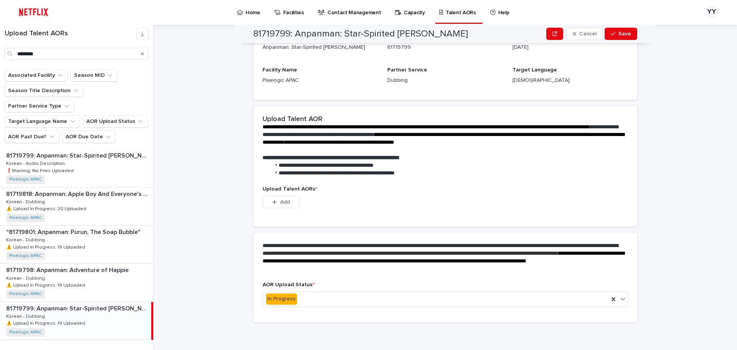
scroll to position [45, 0]
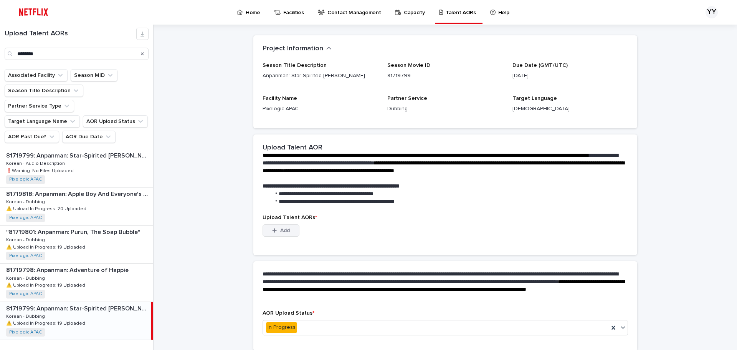
click at [289, 229] on button "Add" at bounding box center [281, 230] width 37 height 12
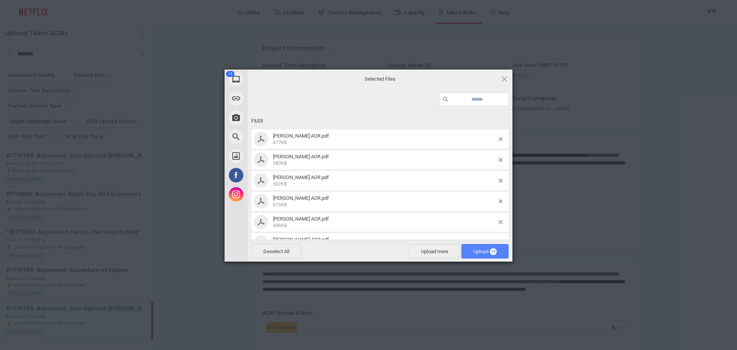
click at [483, 250] on span "Upload 19" at bounding box center [484, 251] width 23 height 6
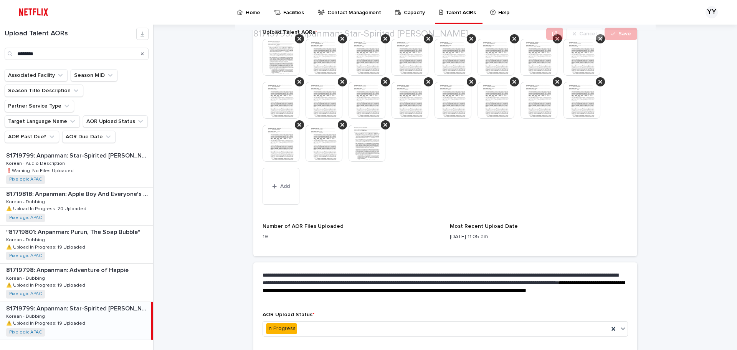
scroll to position [275, 0]
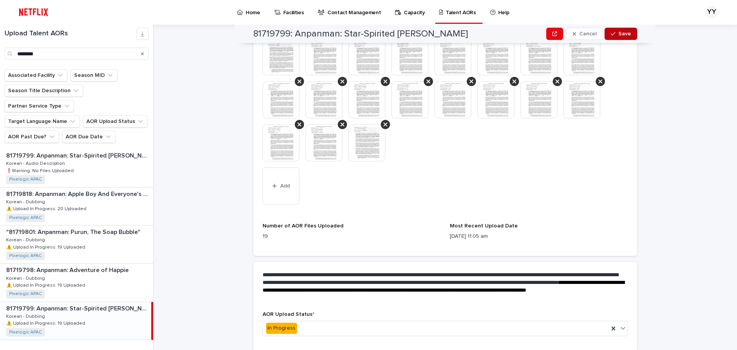
click at [619, 37] on button "Save" at bounding box center [621, 34] width 33 height 12
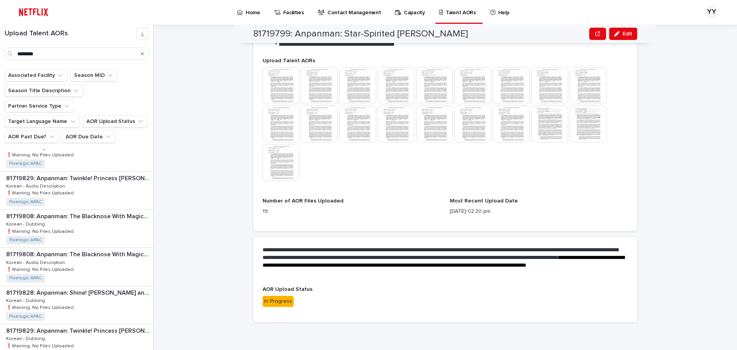
scroll to position [112, 0]
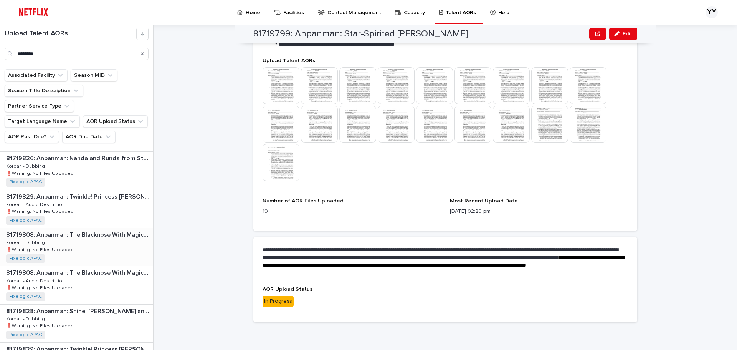
click at [107, 230] on div "81719808: Anpanman: The Blacknose With Magical Song 81719808: Anpanman: The Bla…" at bounding box center [76, 247] width 153 height 38
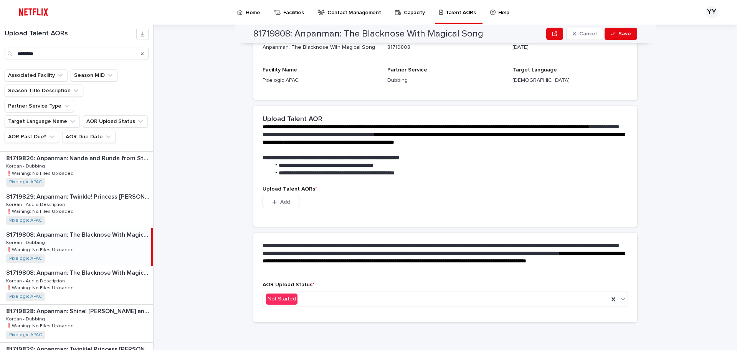
scroll to position [111, 0]
drag, startPoint x: 321, startPoint y: 304, endPoint x: 321, endPoint y: 299, distance: 5.0
click at [321, 304] on div "Not Started" at bounding box center [436, 299] width 346 height 13
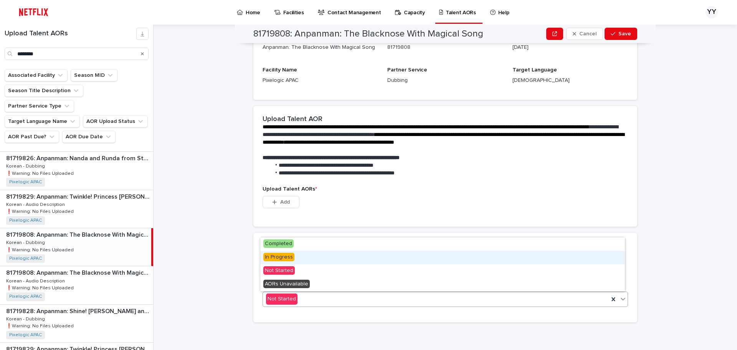
click at [309, 260] on div "In Progress" at bounding box center [442, 257] width 365 height 13
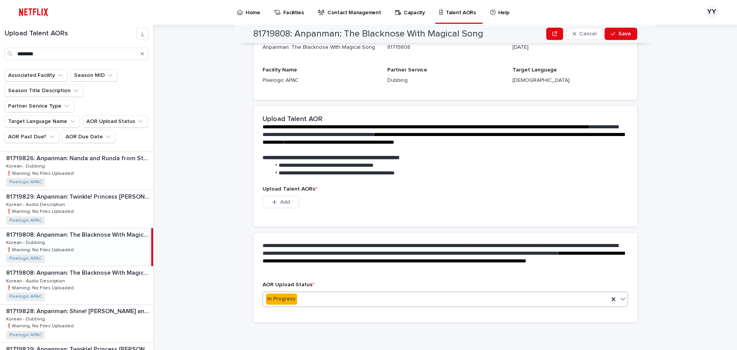
scroll to position [73, 0]
click at [294, 205] on button "Add" at bounding box center [281, 202] width 37 height 12
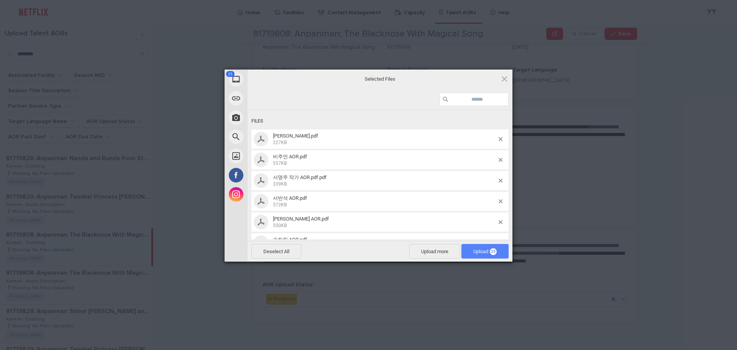
click at [484, 246] on span "Upload 25" at bounding box center [484, 251] width 47 height 15
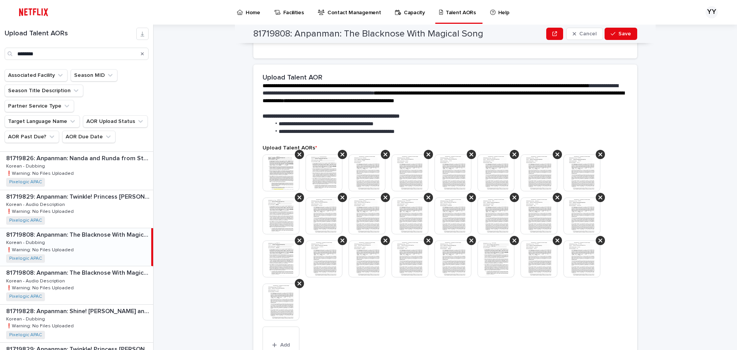
scroll to position [193, 0]
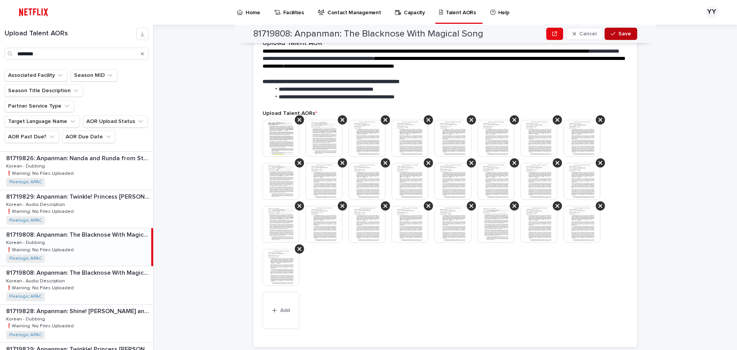
click at [629, 34] on button "Save" at bounding box center [621, 34] width 33 height 12
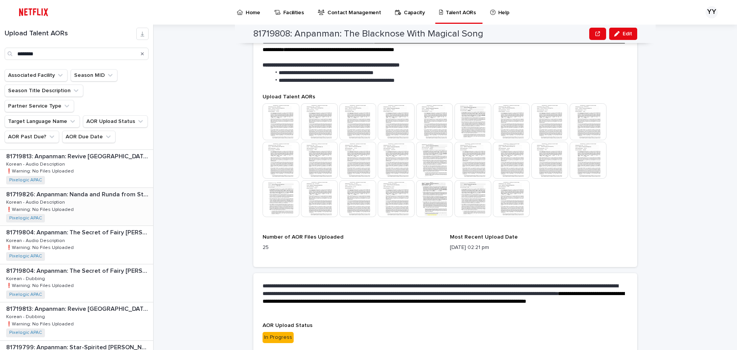
scroll to position [342, 0]
click at [61, 265] on div "81719804: Anpanman: The Secret of Fairy [PERSON_NAME] 81719804: Anpanman: The S…" at bounding box center [76, 284] width 153 height 38
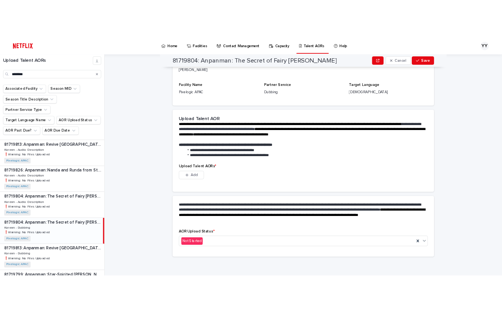
scroll to position [111, 0]
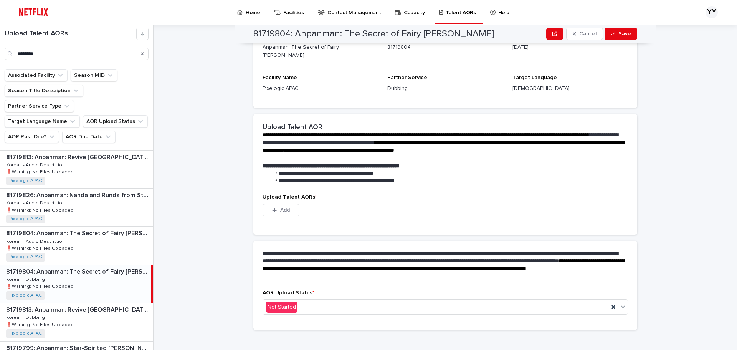
click at [711, 100] on div "**********" at bounding box center [450, 187] width 574 height 325
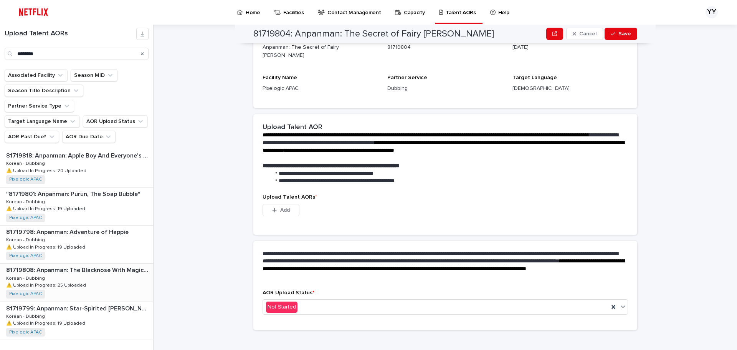
click at [112, 265] on p "81719808: Anpanman: The Blacknose With Magical Song" at bounding box center [78, 269] width 145 height 9
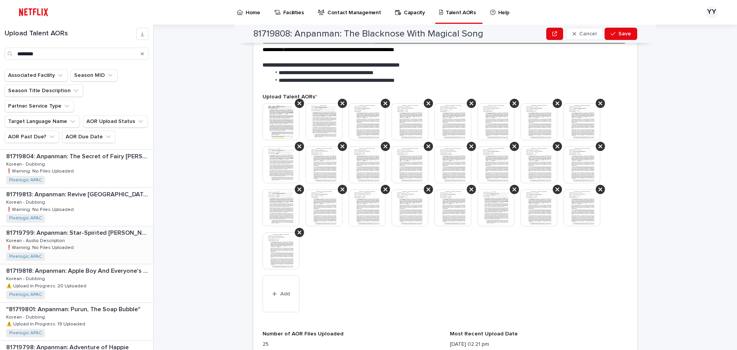
scroll to position [380, 0]
click at [101, 228] on p "81719804: Anpanman: The Secret of Fairy [PERSON_NAME]" at bounding box center [78, 232] width 145 height 9
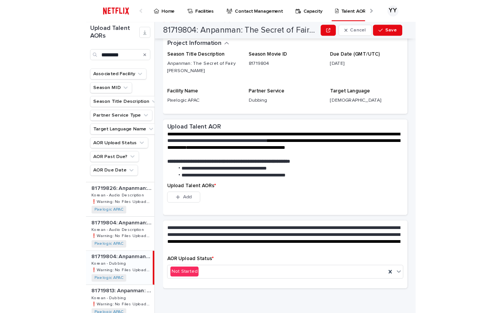
scroll to position [89, 0]
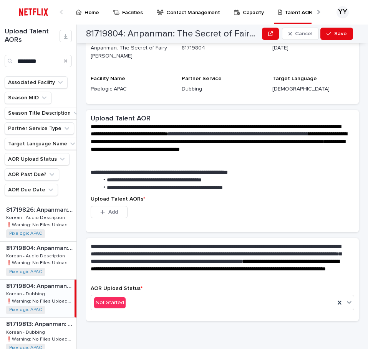
click at [222, 31] on h2 "81719804: Anpanman: The Secret of Fairy [PERSON_NAME]" at bounding box center [172, 33] width 173 height 11
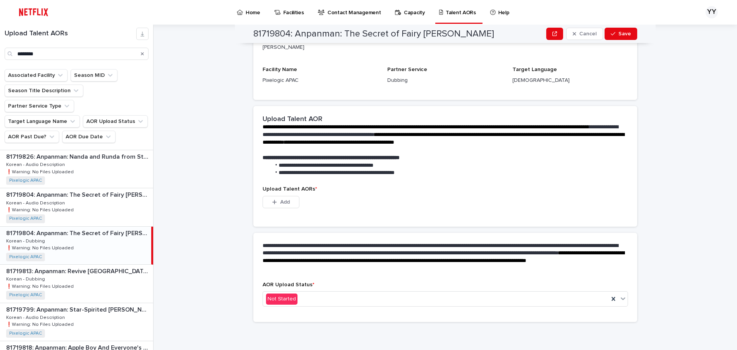
scroll to position [111, 0]
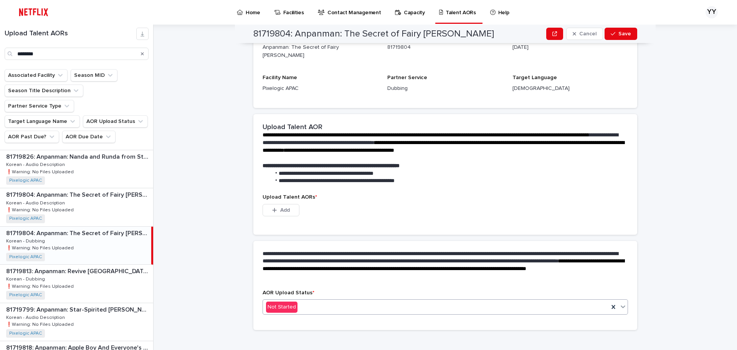
click at [362, 301] on div "Not Started" at bounding box center [436, 307] width 346 height 13
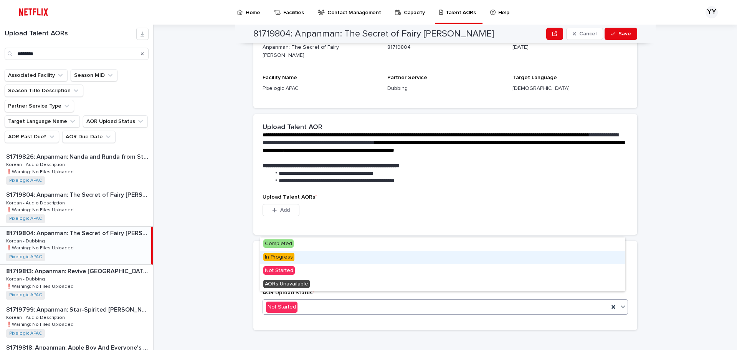
click at [330, 259] on div "In Progress" at bounding box center [442, 257] width 365 height 13
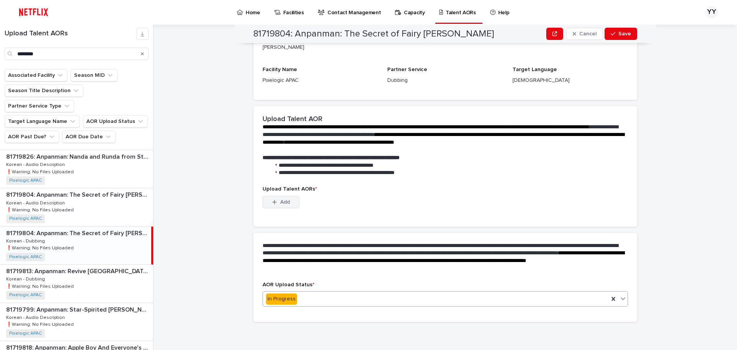
scroll to position [73, 0]
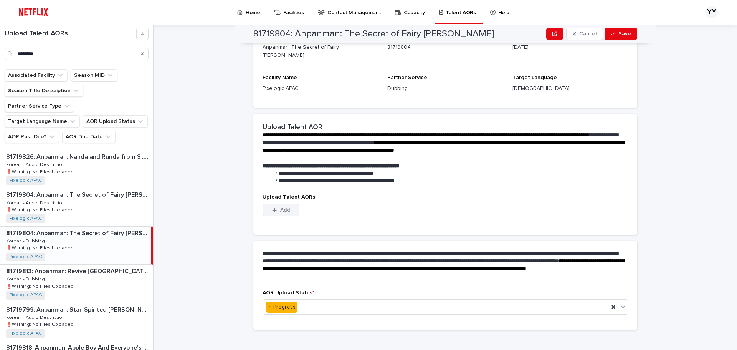
click at [289, 204] on button "Add" at bounding box center [281, 210] width 37 height 12
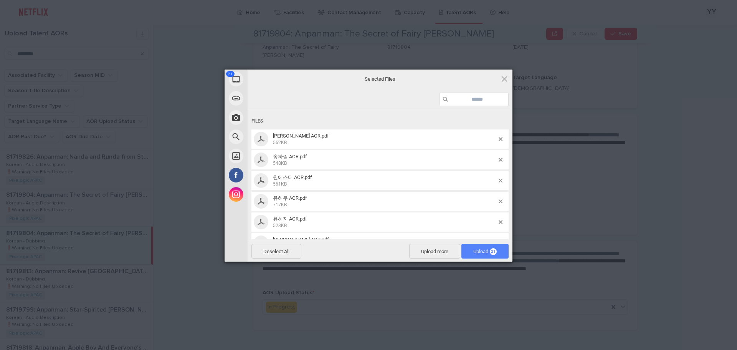
click at [488, 256] on span "Upload 21" at bounding box center [484, 251] width 47 height 15
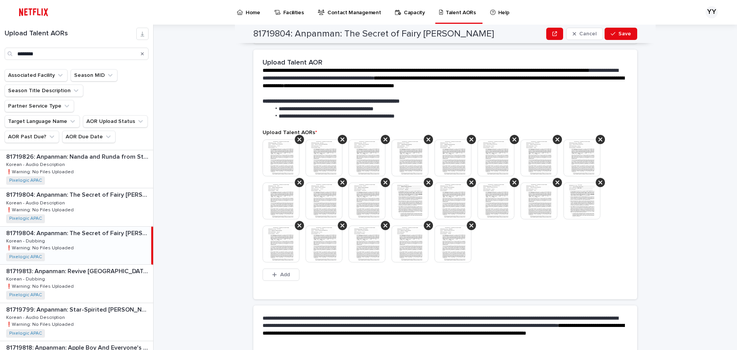
scroll to position [172, 0]
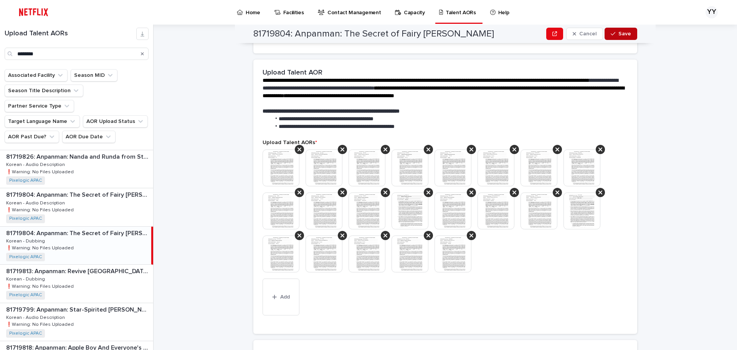
click at [618, 35] on span "Save" at bounding box center [624, 33] width 13 height 5
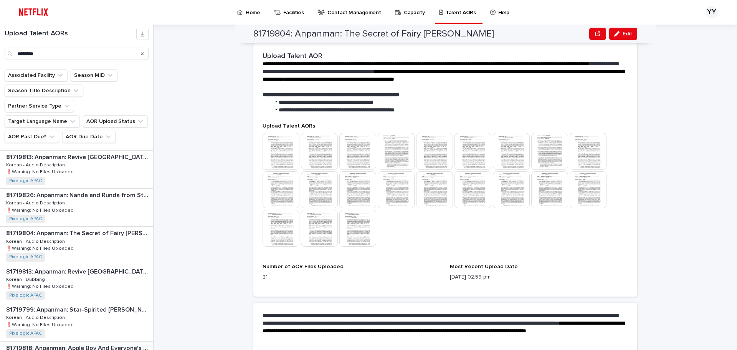
scroll to position [304, 0]
click at [118, 227] on div "81719826: Anpanman: Nanda and Runda from Star of Toys 81719826: Anpanman: Nanda…" at bounding box center [76, 246] width 153 height 38
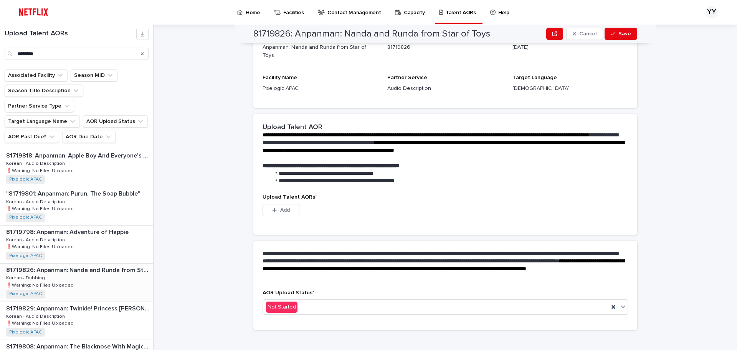
click at [98, 265] on p "81719826: Anpanman: Nanda and Runda from Star of Toys" at bounding box center [78, 269] width 145 height 9
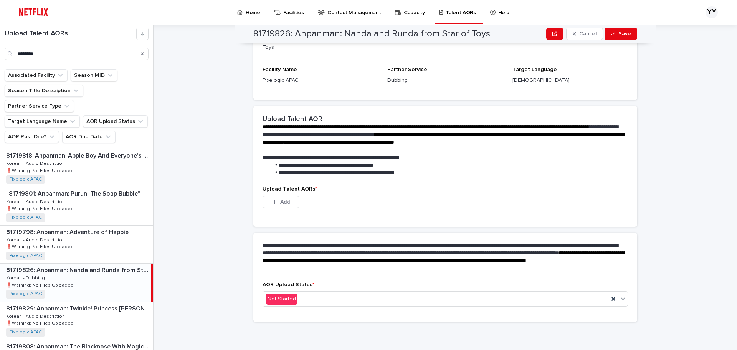
scroll to position [111, 0]
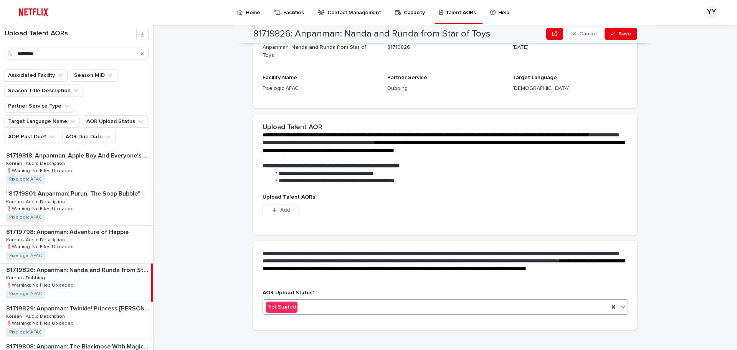
click at [336, 301] on div "Not Started" at bounding box center [436, 307] width 346 height 13
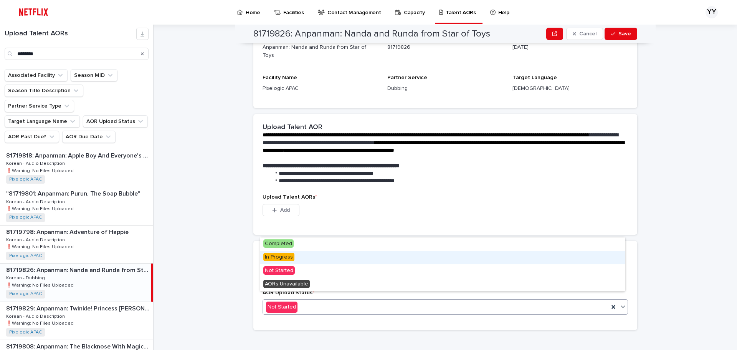
click at [315, 258] on div "In Progress" at bounding box center [442, 257] width 365 height 13
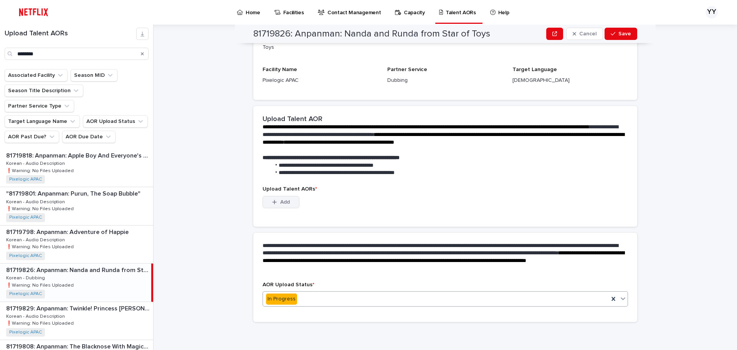
scroll to position [73, 0]
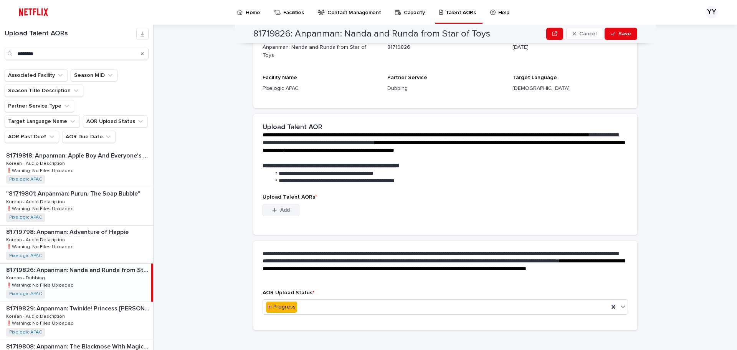
click at [284, 207] on button "Add" at bounding box center [281, 210] width 37 height 12
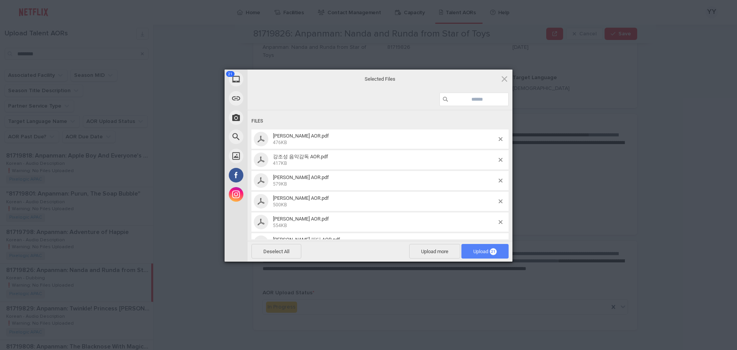
click at [487, 251] on span "Upload 21" at bounding box center [484, 251] width 23 height 6
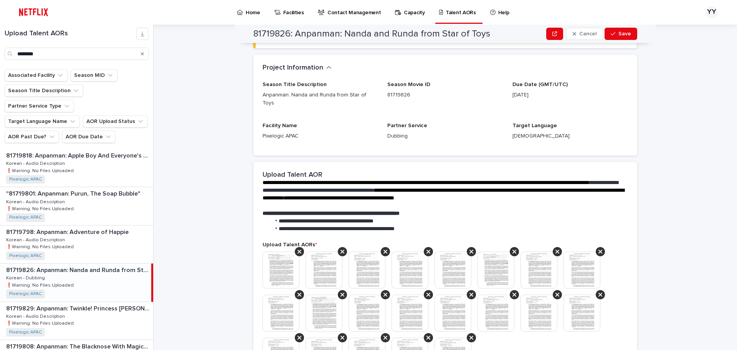
scroll to position [0, 0]
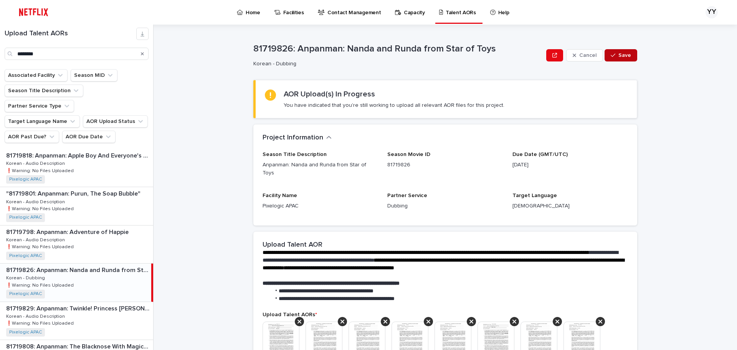
click at [623, 54] on span "Save" at bounding box center [624, 55] width 13 height 5
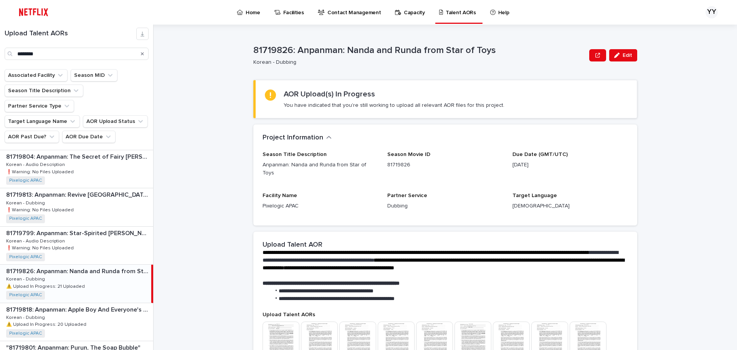
scroll to position [342, 0]
click at [104, 238] on div "81719813: Anpanman: Revive [GEOGRAPHIC_DATA]! 81719813: Anpanman: Revive [GEOGR…" at bounding box center [76, 245] width 153 height 38
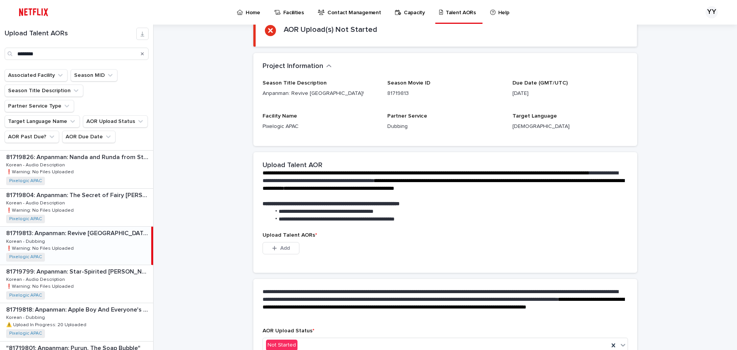
scroll to position [111, 0]
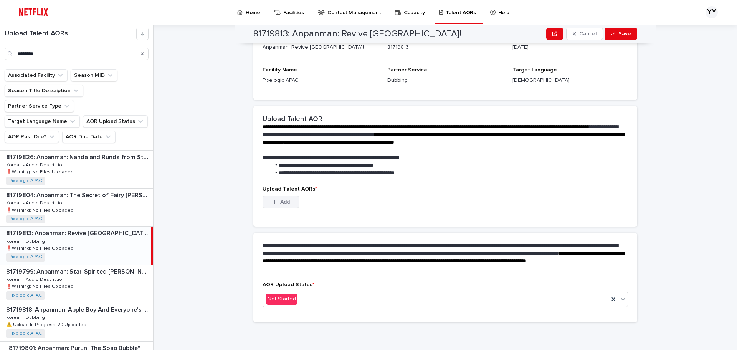
click at [294, 207] on button "Add" at bounding box center [281, 202] width 37 height 12
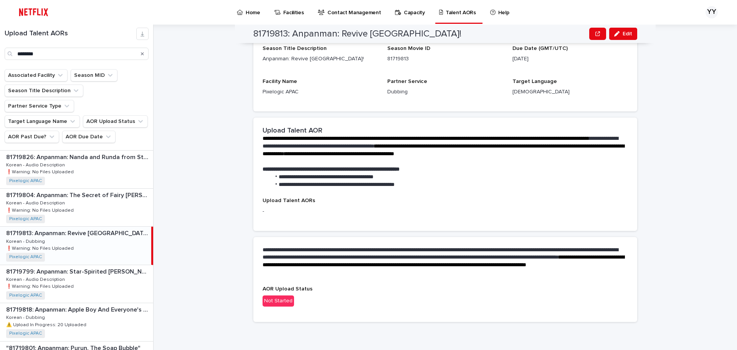
scroll to position [99, 0]
click at [322, 307] on div "AOR Upload Status Not Started" at bounding box center [445, 299] width 365 height 27
click at [285, 299] on div "Not Started" at bounding box center [278, 300] width 31 height 11
click at [619, 35] on div "button" at bounding box center [618, 33] width 8 height 5
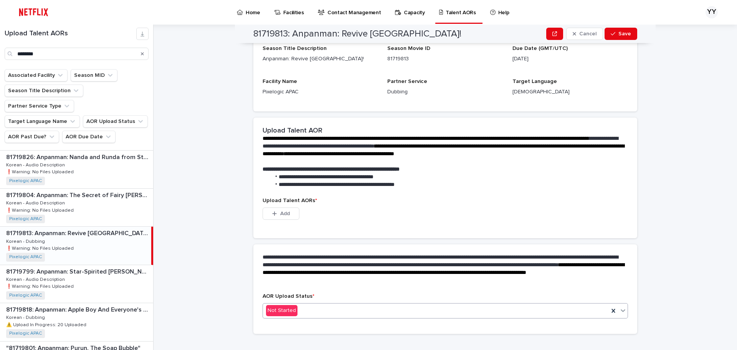
scroll to position [105, 0]
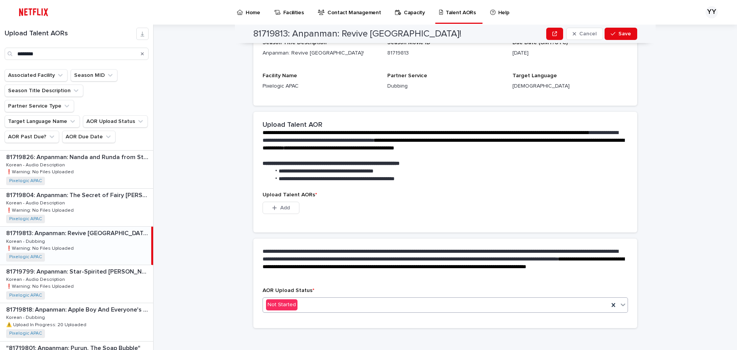
click at [317, 309] on div "Not Started" at bounding box center [436, 304] width 346 height 13
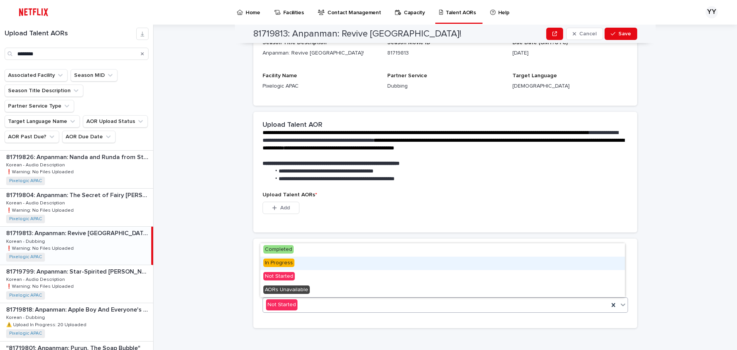
click at [317, 266] on div "In Progress" at bounding box center [442, 262] width 365 height 13
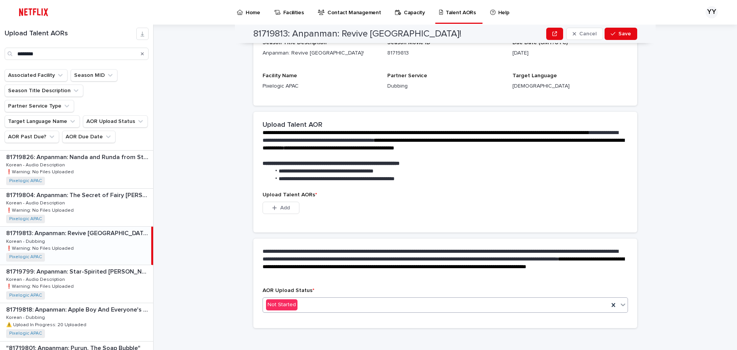
scroll to position [73, 0]
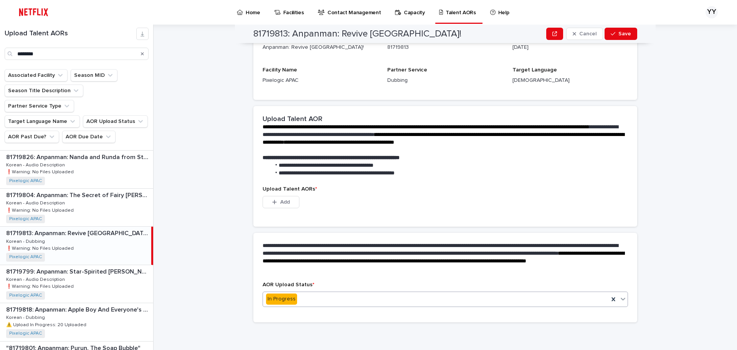
click at [287, 191] on span "Upload Talent AORs *" at bounding box center [290, 188] width 55 height 5
click at [286, 198] on button "Add" at bounding box center [281, 202] width 37 height 12
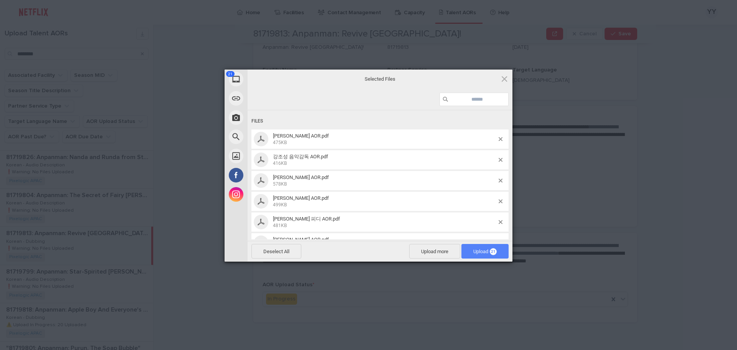
click at [489, 249] on span "Upload 21" at bounding box center [484, 251] width 23 height 6
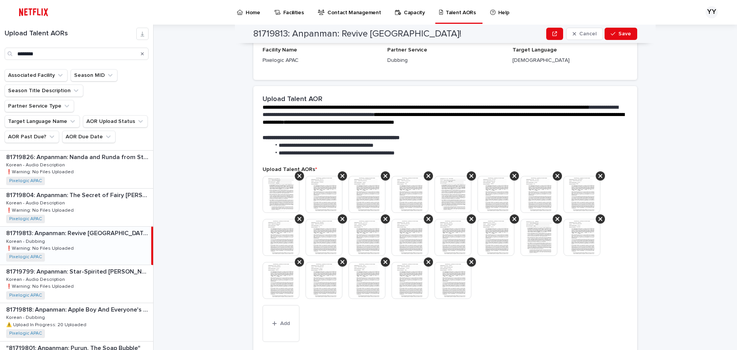
scroll to position [172, 0]
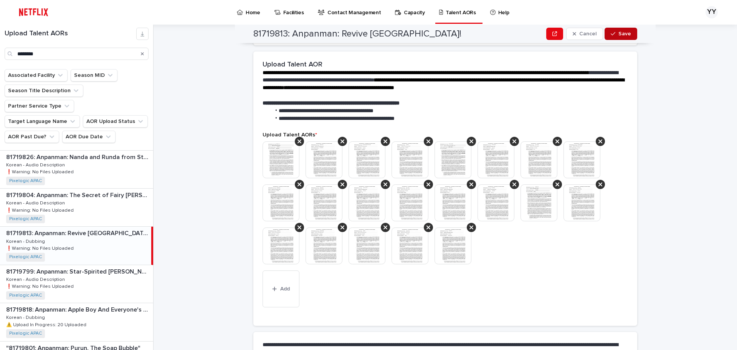
click at [618, 38] on button "Save" at bounding box center [621, 34] width 33 height 12
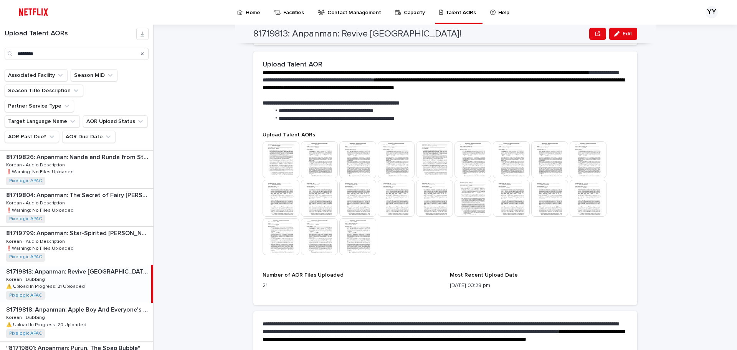
scroll to position [188, 0]
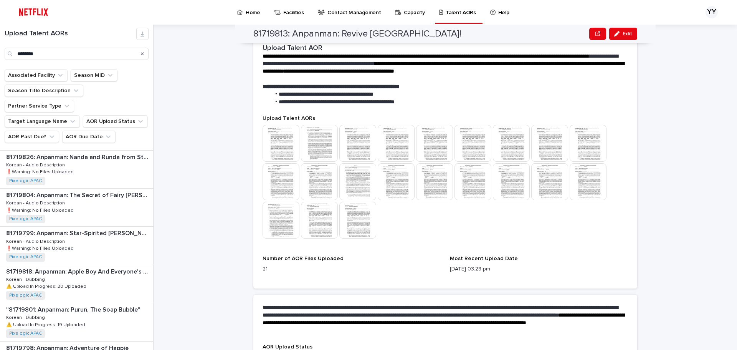
click at [644, 220] on div "**********" at bounding box center [450, 187] width 574 height 325
